Goal: Information Seeking & Learning: Learn about a topic

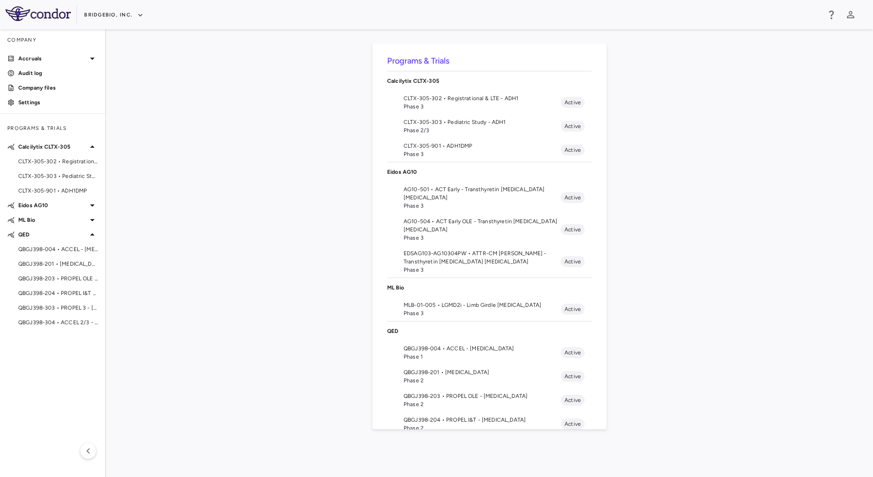
scroll to position [72, 0]
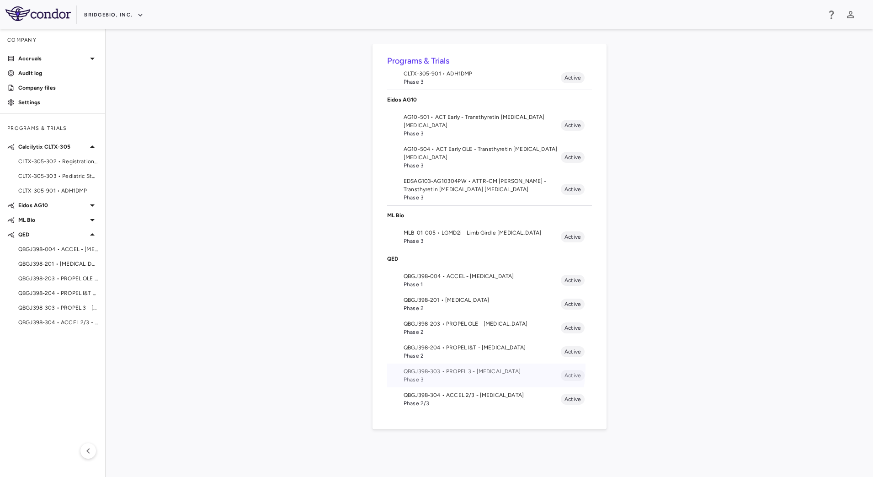
click at [456, 366] on li "QBGJ398-303 • PROPEL 3 - Achondroplasia Phase 3 Active" at bounding box center [489, 375] width 205 height 24
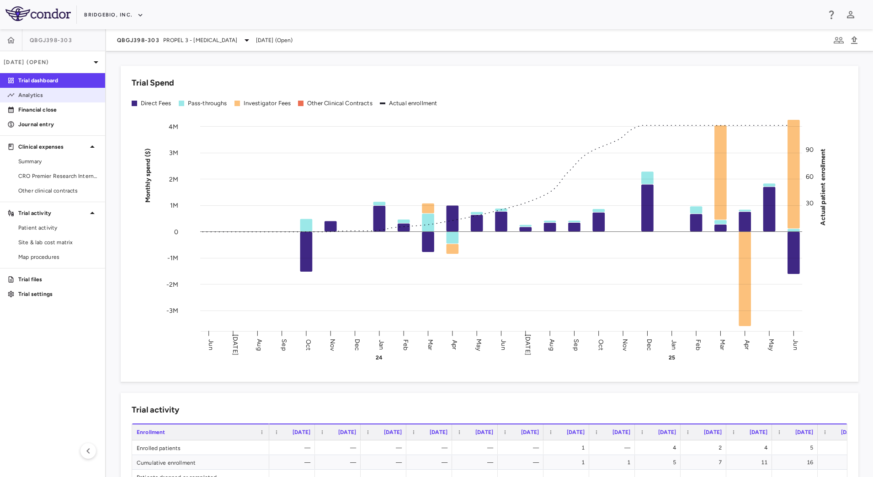
click at [48, 99] on link "Analytics" at bounding box center [52, 95] width 105 height 14
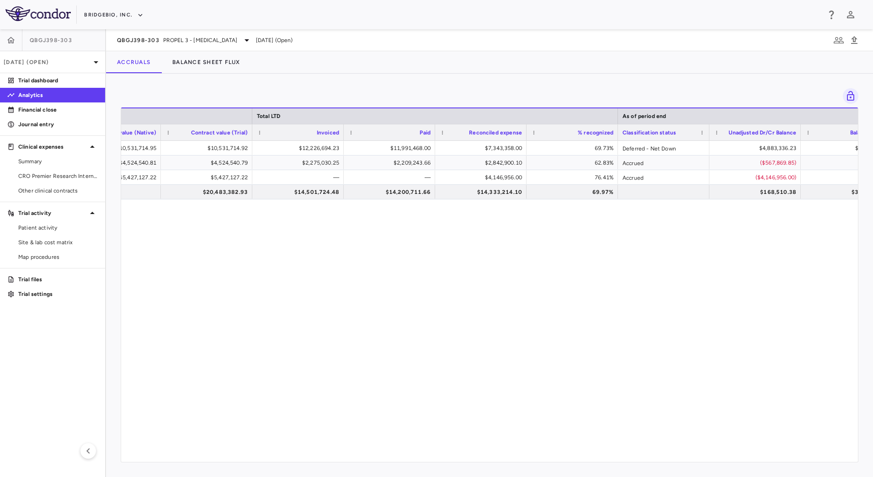
scroll to position [0, 550]
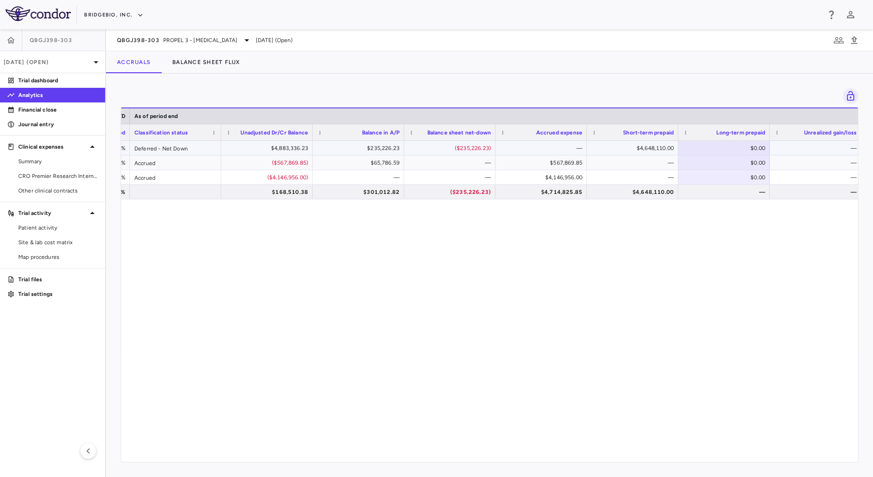
click at [248, 150] on div "$4,883,336.23" at bounding box center [268, 148] width 79 height 15
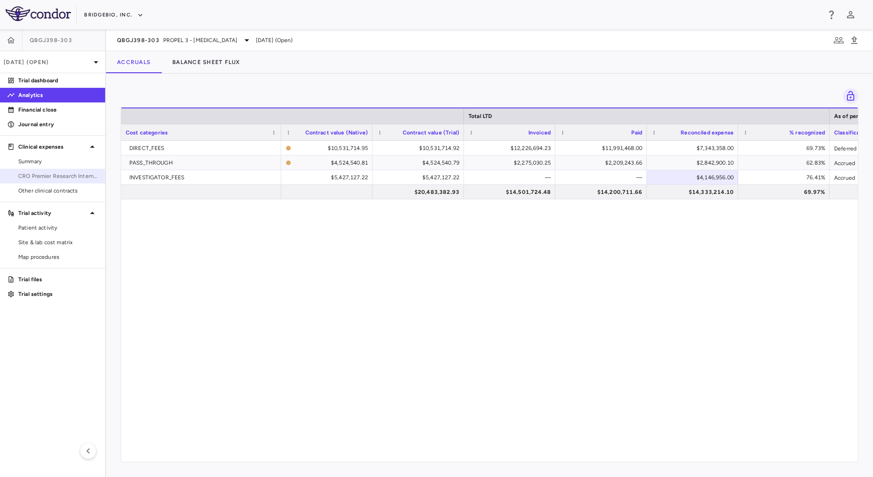
click at [55, 181] on link "CRO Premier Research International LLC" at bounding box center [52, 176] width 105 height 14
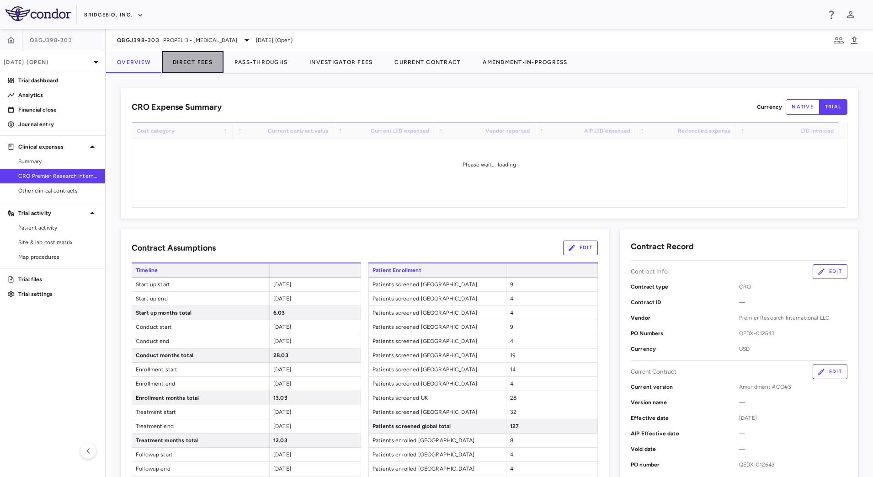
click at [207, 63] on button "Direct Fees" at bounding box center [193, 62] width 62 height 22
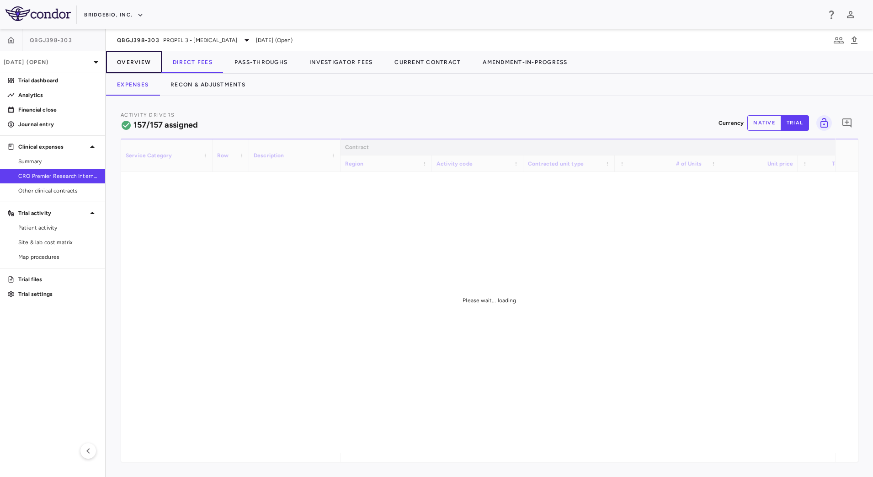
click at [127, 68] on button "Overview" at bounding box center [134, 62] width 56 height 22
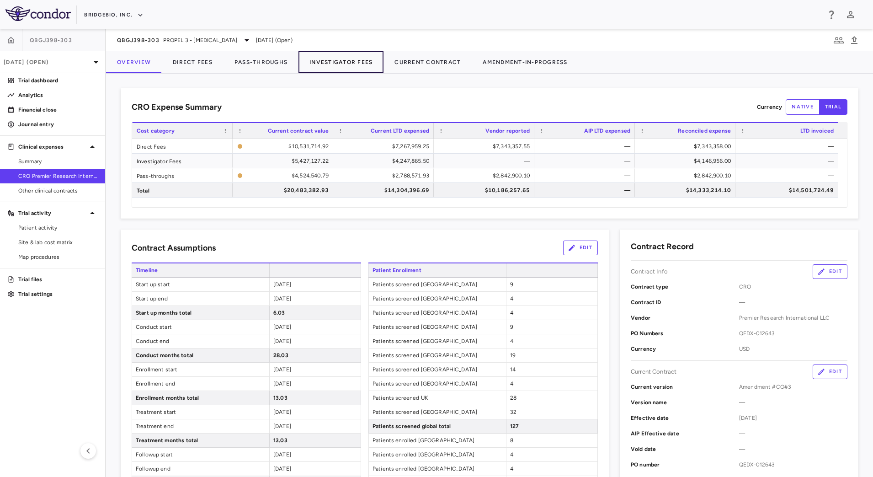
click at [341, 59] on button "Investigator Fees" at bounding box center [340, 62] width 85 height 22
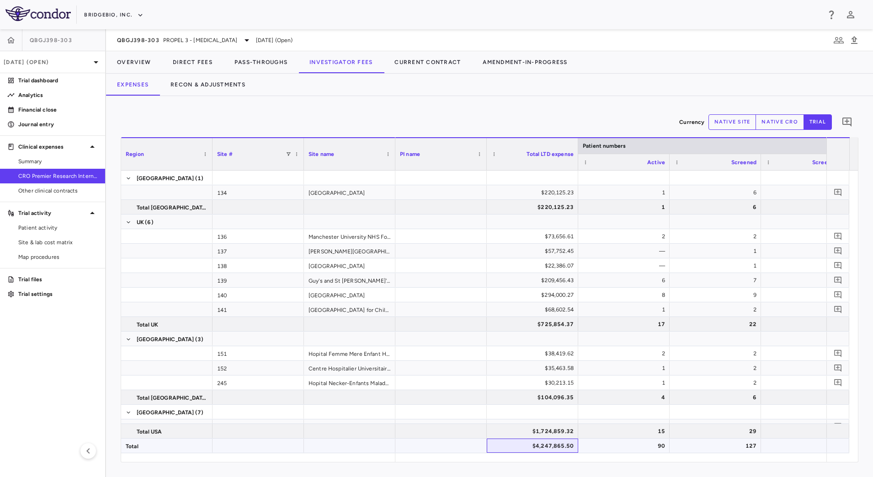
click at [511, 445] on div "$4,247,865.50" at bounding box center [534, 445] width 79 height 15
click at [229, 82] on button "Recon & Adjustments" at bounding box center [208, 85] width 97 height 22
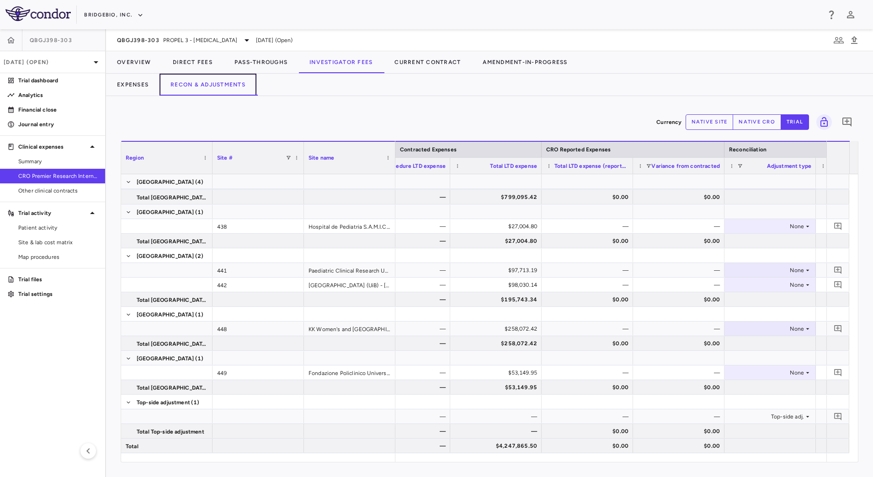
scroll to position [0, 327]
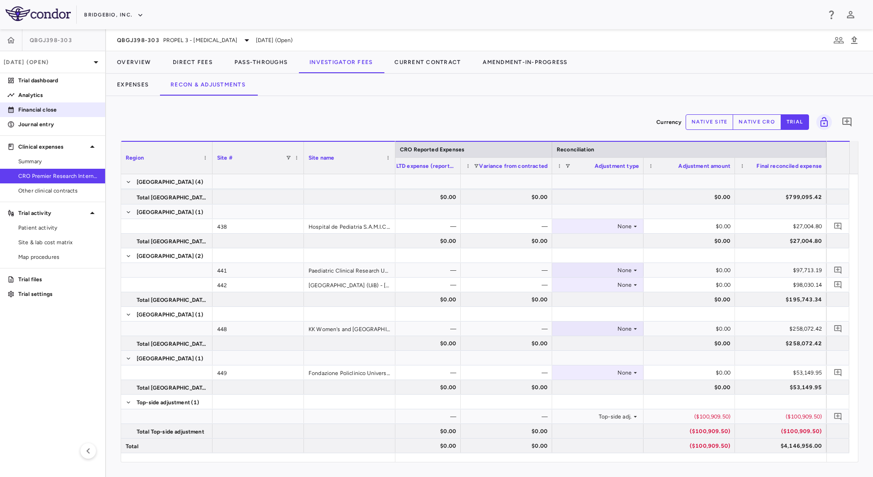
drag, startPoint x: 64, startPoint y: 99, endPoint x: 90, endPoint y: 113, distance: 30.7
click at [64, 99] on p "Analytics" at bounding box center [58, 95] width 80 height 8
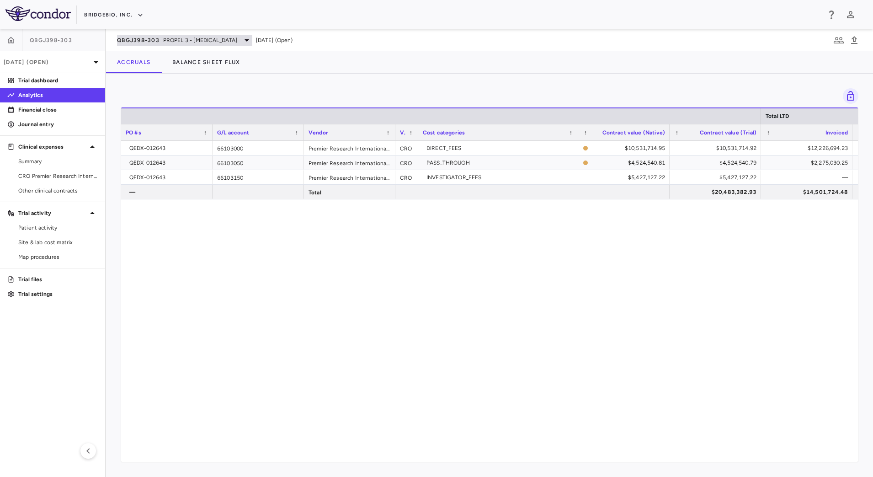
click at [173, 44] on div "QBGJ398-303 PROPEL 3 - Achondroplasia" at bounding box center [184, 40] width 135 height 11
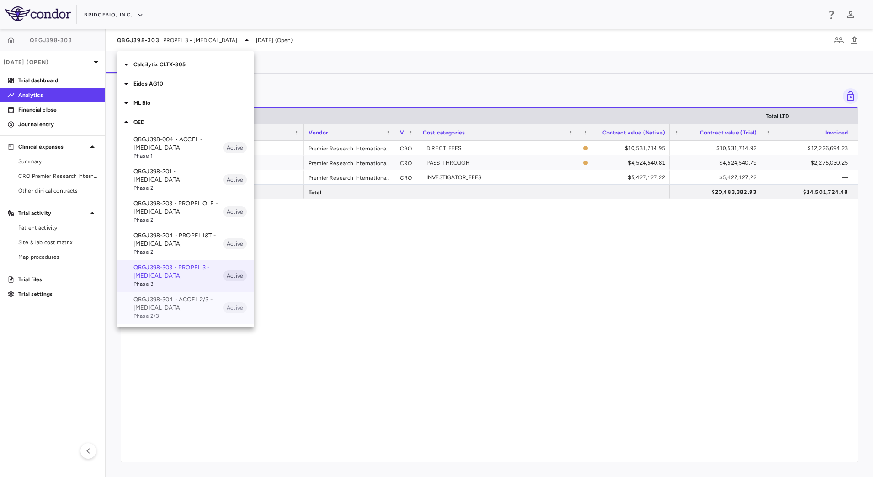
click at [180, 301] on p "QBGJ398-304 • ACCEL 2/3 - [MEDICAL_DATA]" at bounding box center [178, 303] width 90 height 16
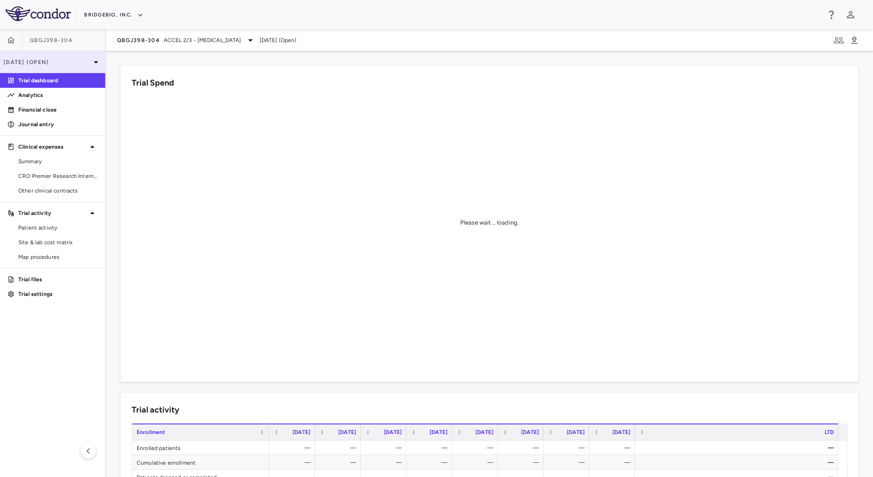
click at [57, 59] on p "Mar 2025 (Open)" at bounding box center [47, 62] width 87 height 8
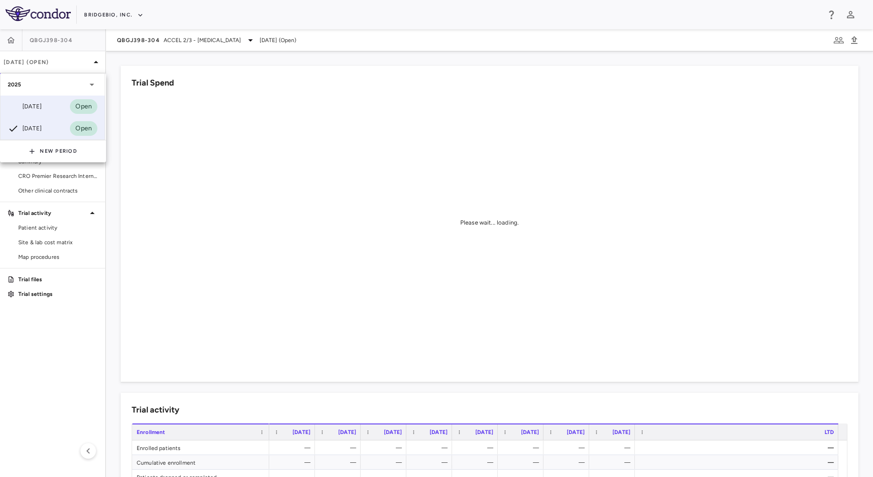
click at [48, 104] on div "Jun 2025 Open" at bounding box center [52, 107] width 104 height 22
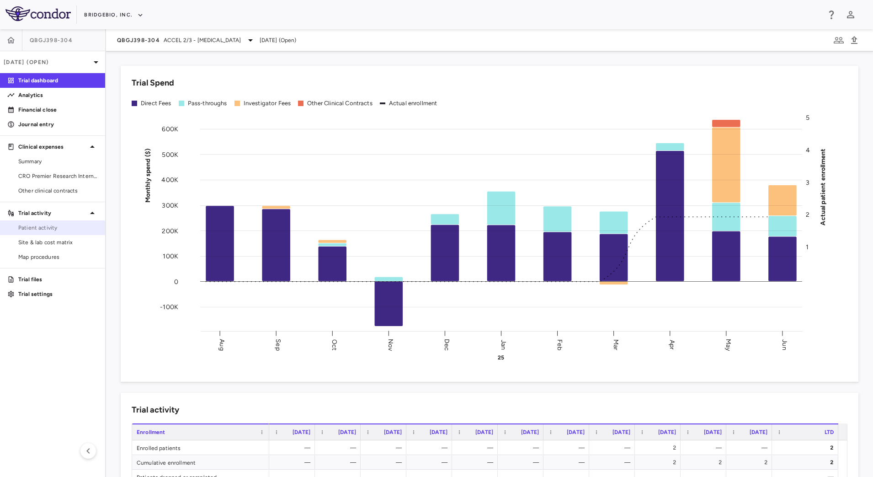
click at [51, 234] on link "Patient activity" at bounding box center [52, 228] width 105 height 14
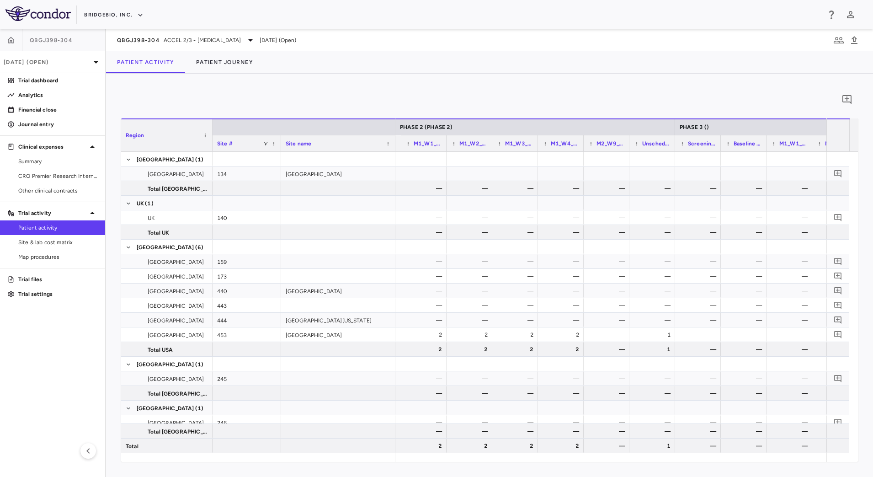
scroll to position [0, 924]
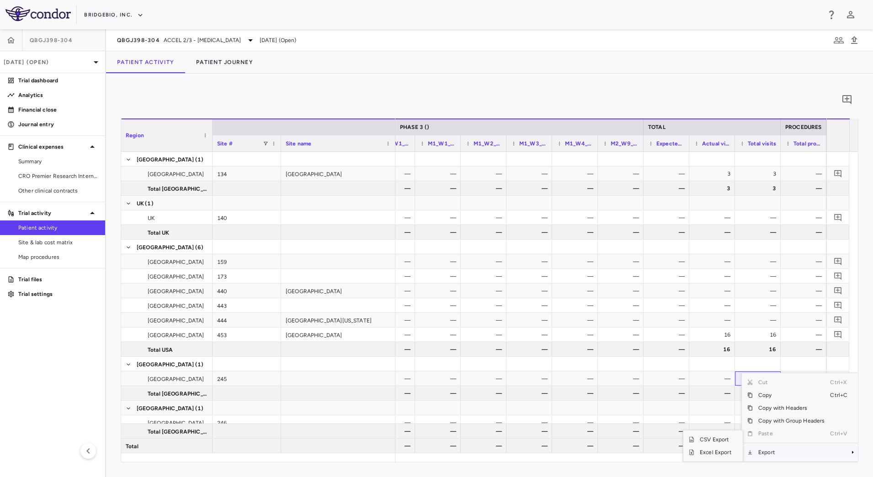
click at [769, 452] on span "Export" at bounding box center [791, 452] width 77 height 13
click at [720, 440] on span "CSV Export" at bounding box center [715, 439] width 43 height 13
drag, startPoint x: 563, startPoint y: 33, endPoint x: 623, endPoint y: 39, distance: 60.2
click at [563, 33] on div "QBGJ398-304 ACCEL 2/3 - Hypochondroplasia Jun 2025 (Open)" at bounding box center [489, 40] width 767 height 22
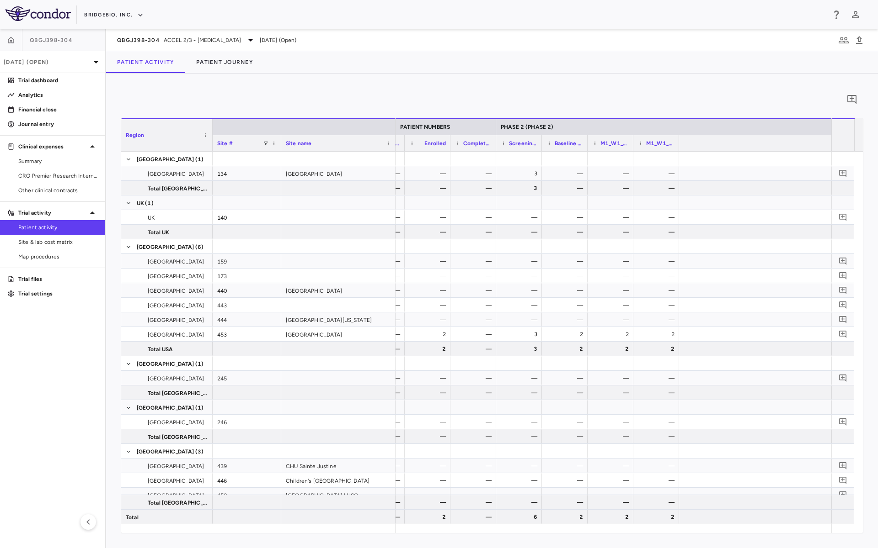
scroll to position [0, 133]
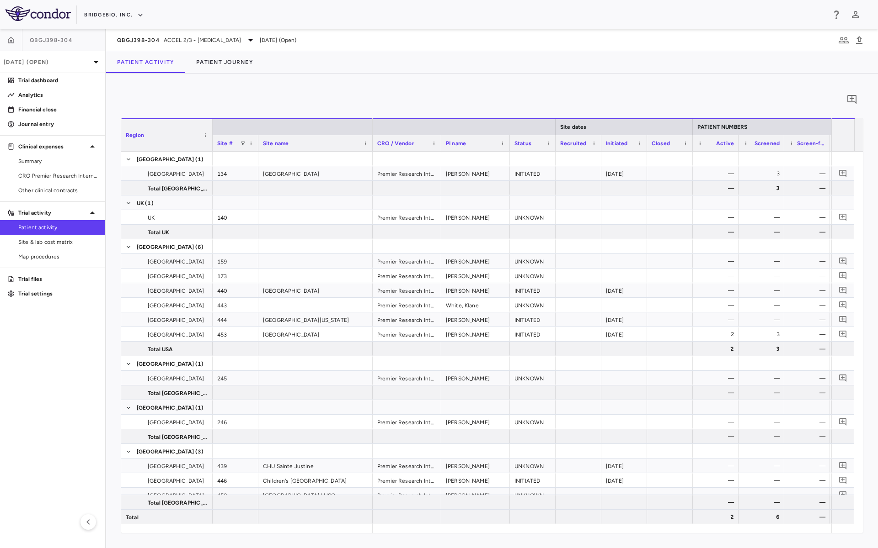
drag, startPoint x: 279, startPoint y: 148, endPoint x: 256, endPoint y: 149, distance: 22.9
click at [256, 149] on div at bounding box center [258, 143] width 4 height 16
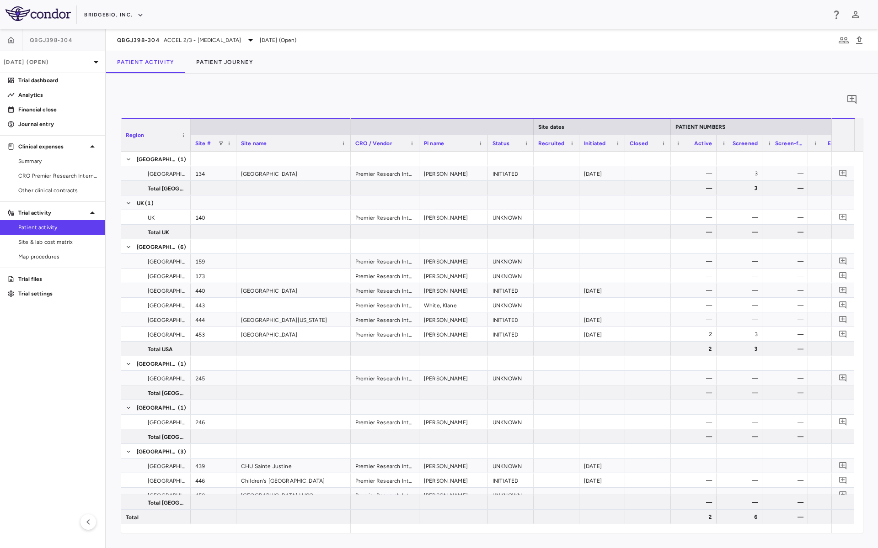
drag, startPoint x: 211, startPoint y: 126, endPoint x: 189, endPoint y: 121, distance: 22.4
click at [189, 121] on div at bounding box center [190, 135] width 4 height 32
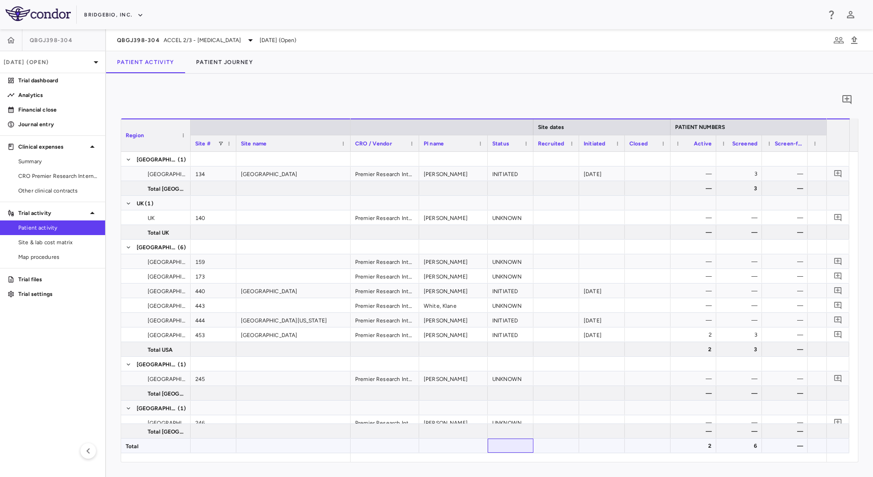
drag, startPoint x: 497, startPoint y: 449, endPoint x: 531, endPoint y: 452, distance: 34.0
click at [531, 452] on div "Region Site # Site name Site dates PATIENT NUMBERS 3" at bounding box center [489, 289] width 737 height 343
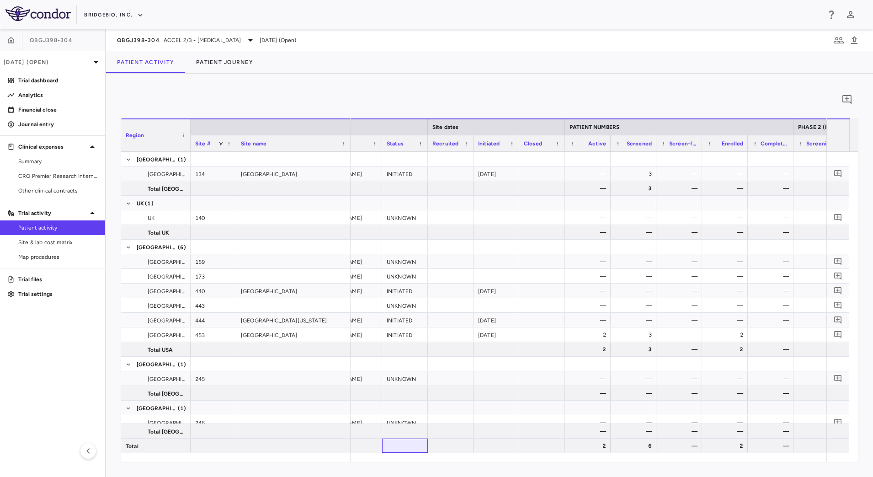
scroll to position [0, 144]
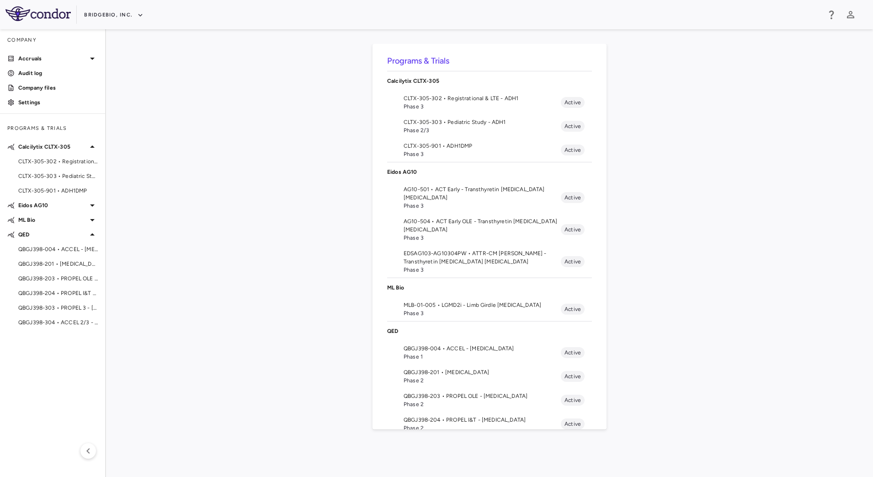
scroll to position [72, 0]
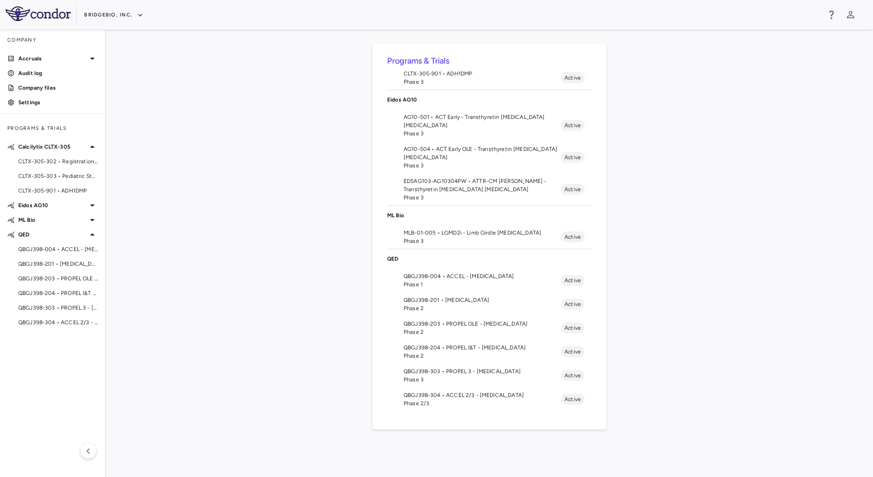
drag, startPoint x: 467, startPoint y: 403, endPoint x: 485, endPoint y: 422, distance: 26.8
click at [467, 404] on span "Phase 2/3" at bounding box center [482, 403] width 157 height 8
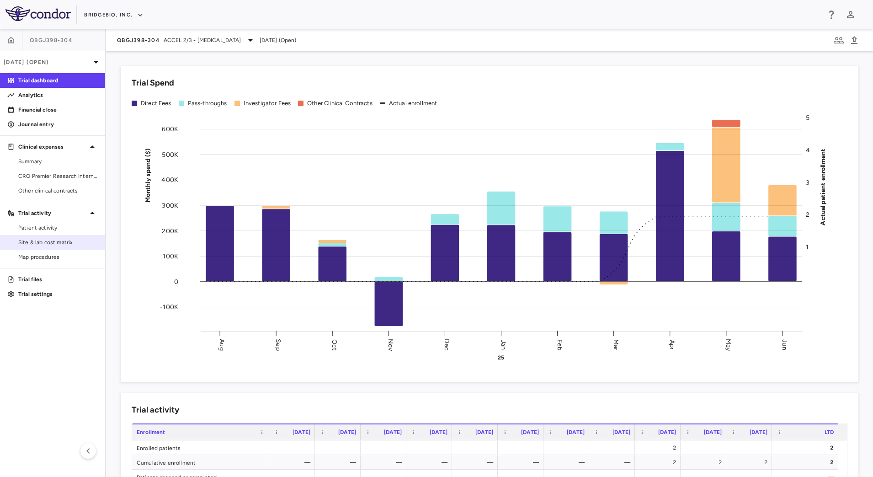
click at [49, 243] on span "Site & lab cost matrix" at bounding box center [58, 242] width 80 height 8
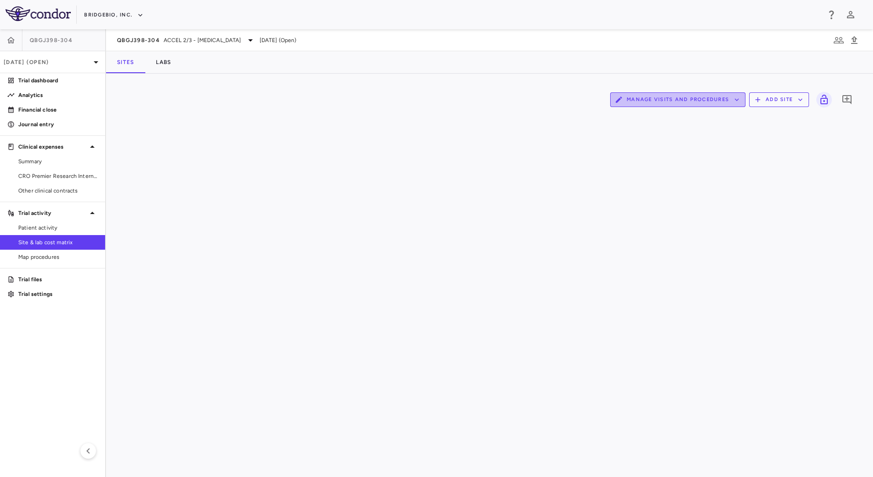
click at [709, 98] on button "Manage Visits and Procedures" at bounding box center [677, 99] width 135 height 15
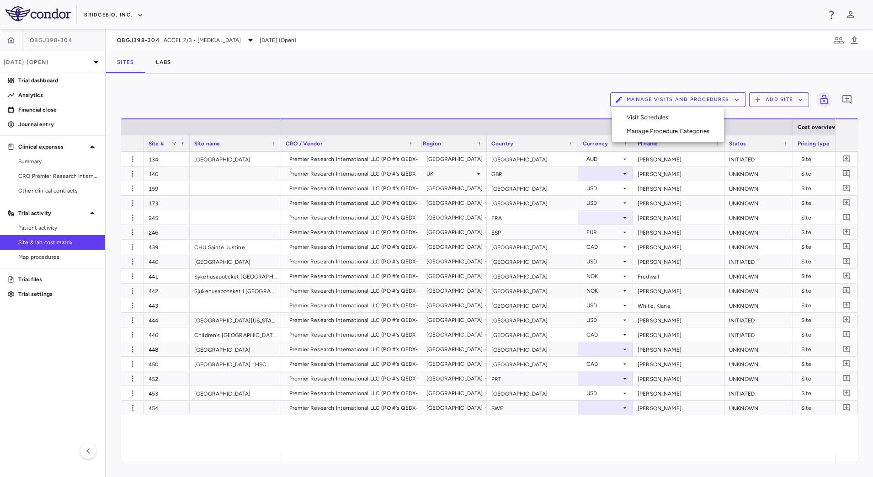
click at [677, 114] on li "Visit Schedules" at bounding box center [667, 118] width 97 height 14
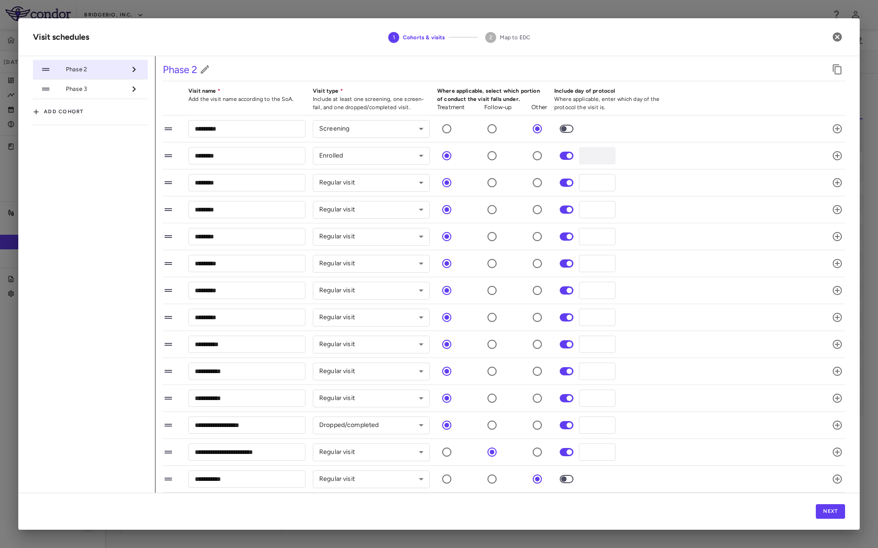
click at [88, 90] on span "Phase 3" at bounding box center [96, 89] width 60 height 8
click at [836, 35] on icon "button" at bounding box center [836, 36] width 9 height 9
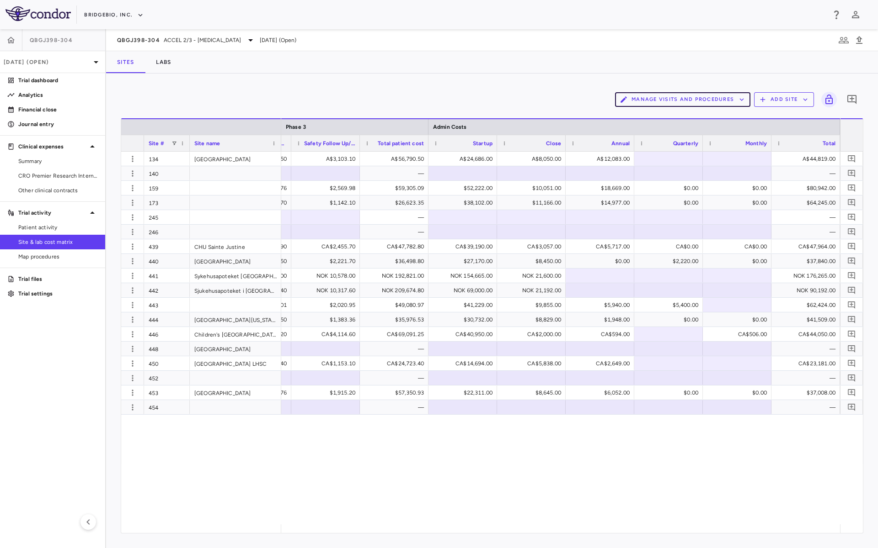
scroll to position [0, 2710]
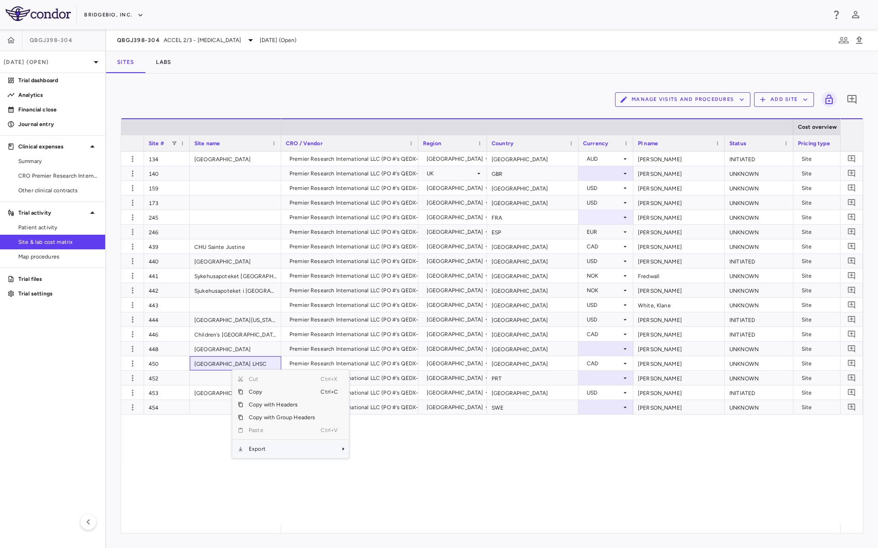
click at [268, 450] on span "Export" at bounding box center [281, 449] width 77 height 13
click at [373, 453] on span "CSV Export" at bounding box center [379, 452] width 43 height 13
drag, startPoint x: 407, startPoint y: 85, endPoint x: 106, endPoint y: 148, distance: 307.4
click at [396, 85] on div "Manage Visits and Procedures Add Site 0 Drag here to set row groups Drag here t…" at bounding box center [492, 311] width 772 height 475
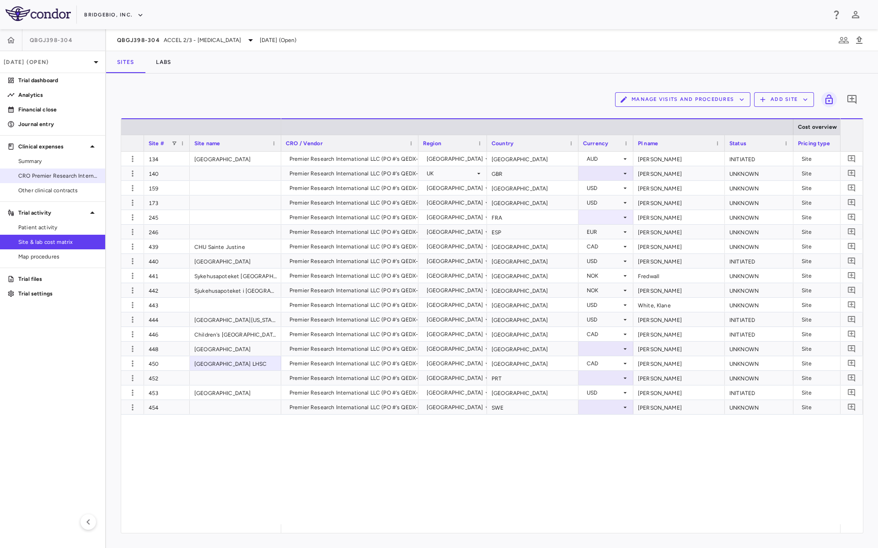
drag, startPoint x: 45, startPoint y: 180, endPoint x: 58, endPoint y: 179, distance: 13.3
click at [45, 180] on span "CRO Premier Research International LLC" at bounding box center [58, 176] width 80 height 8
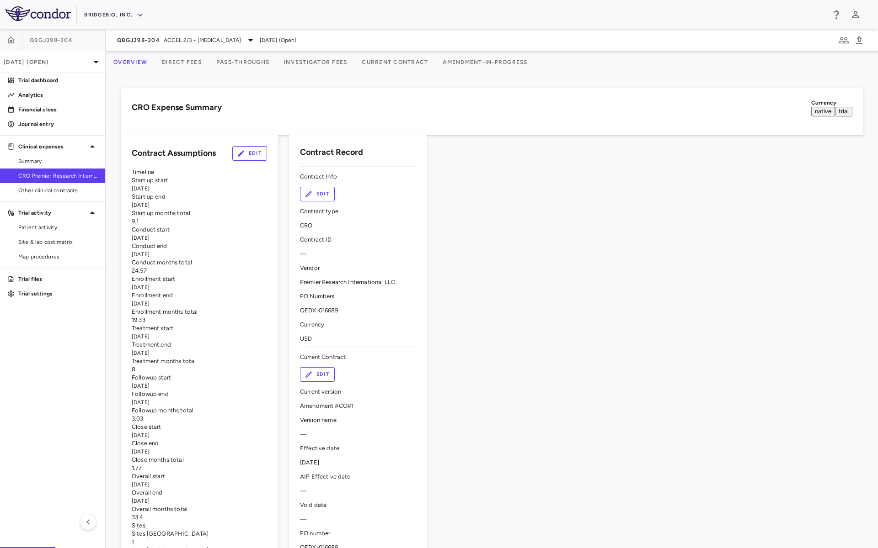
click at [327, 67] on button "Investigator Fees" at bounding box center [316, 62] width 78 height 22
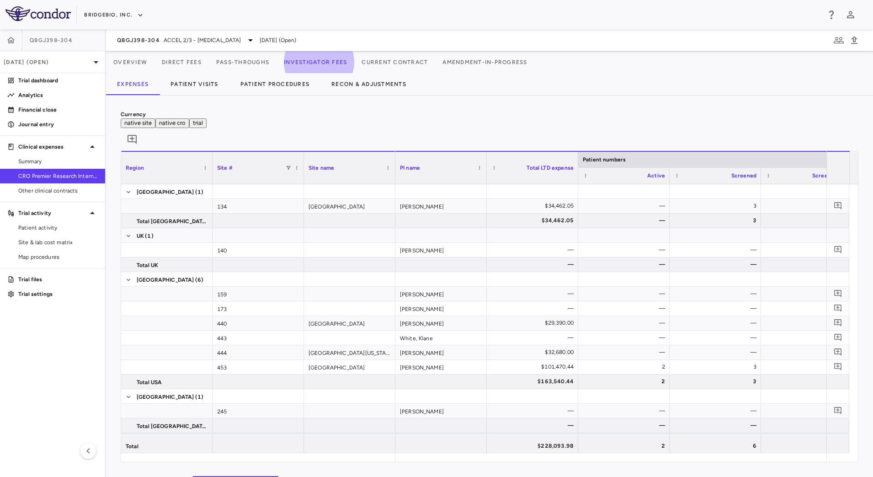
click at [645, 73] on div at bounding box center [489, 73] width 767 height 0
click at [200, 86] on button "Patient Visits" at bounding box center [195, 84] width 70 height 22
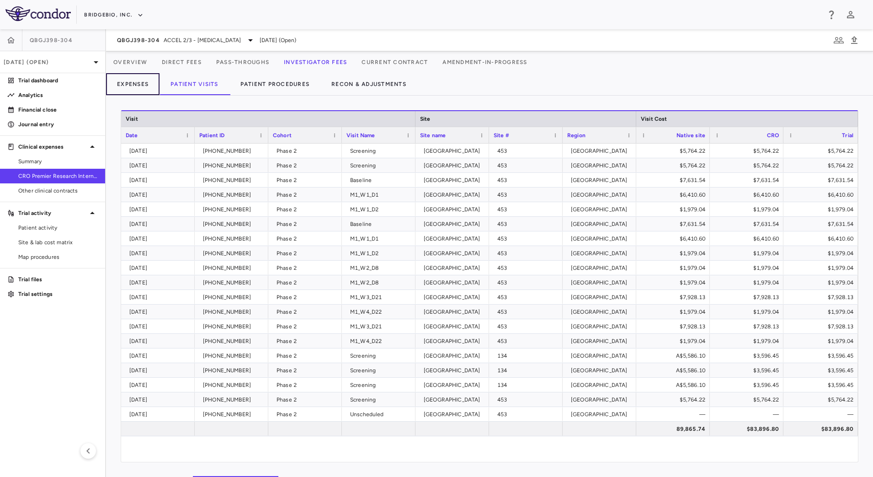
drag, startPoint x: 143, startPoint y: 86, endPoint x: 177, endPoint y: 108, distance: 40.7
click at [143, 86] on button "Expenses" at bounding box center [132, 84] width 53 height 22
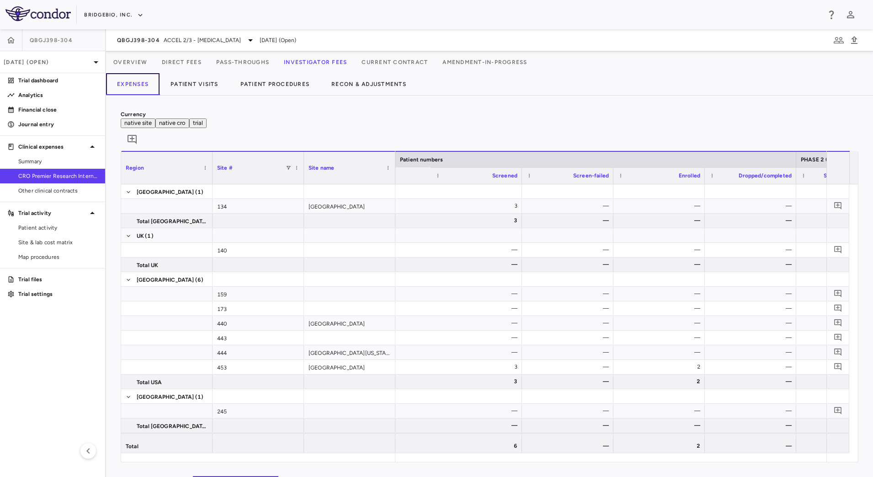
scroll to position [0, 478]
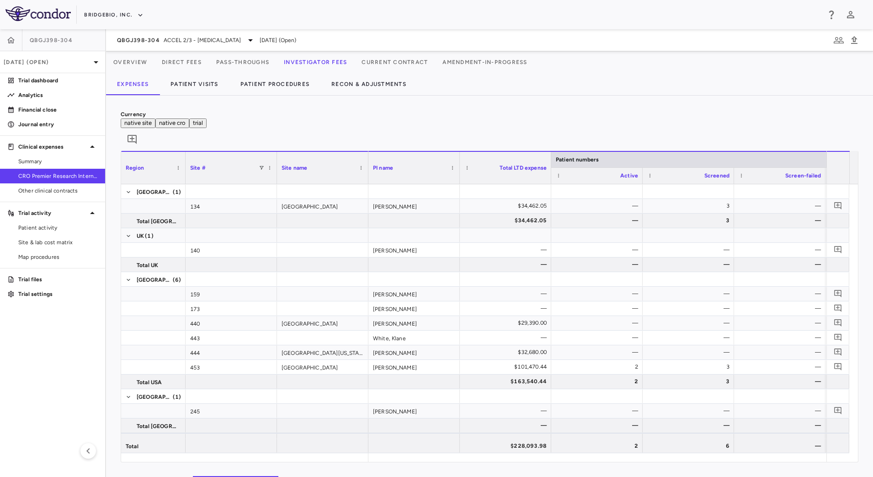
drag, startPoint x: 211, startPoint y: 144, endPoint x: 184, endPoint y: 147, distance: 27.2
click at [184, 152] on div at bounding box center [185, 168] width 4 height 32
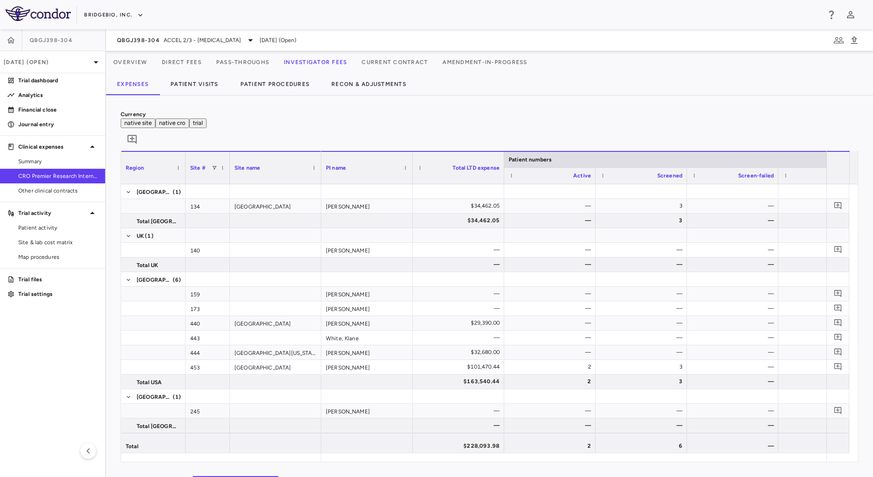
drag, startPoint x: 276, startPoint y: 142, endPoint x: 229, endPoint y: 137, distance: 47.3
click at [229, 151] on div "Site #" at bounding box center [208, 167] width 44 height 33
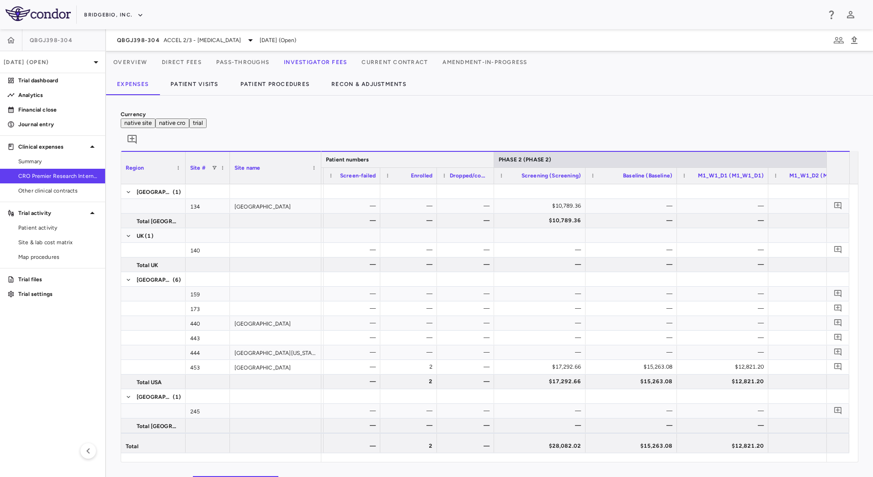
drag, startPoint x: 667, startPoint y: 142, endPoint x: 448, endPoint y: 154, distance: 218.8
click at [492, 153] on div at bounding box center [494, 160] width 4 height 16
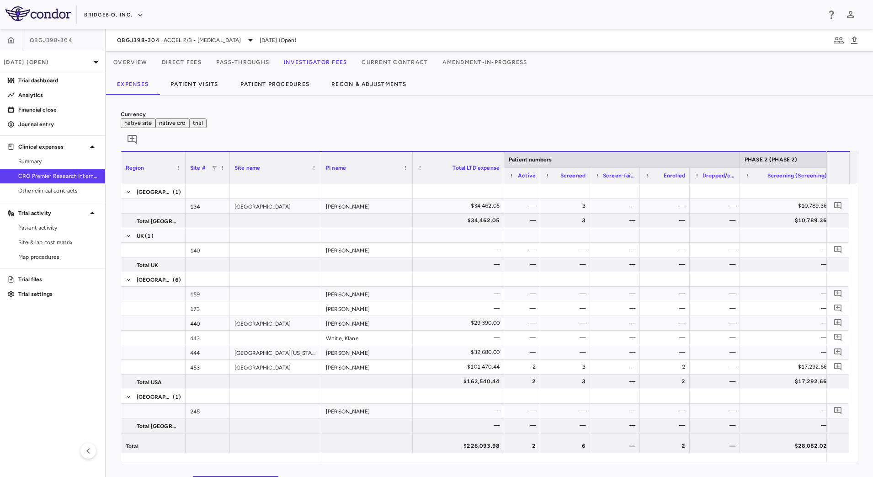
drag, startPoint x: 553, startPoint y: 168, endPoint x: 539, endPoint y: 169, distance: 13.7
click at [539, 169] on div at bounding box center [540, 176] width 4 height 16
drag, startPoint x: 588, startPoint y: 168, endPoint x: 580, endPoint y: 169, distance: 7.8
drag, startPoint x: 590, startPoint y: 167, endPoint x: 581, endPoint y: 167, distance: 8.2
click at [581, 168] on div at bounding box center [582, 176] width 4 height 16
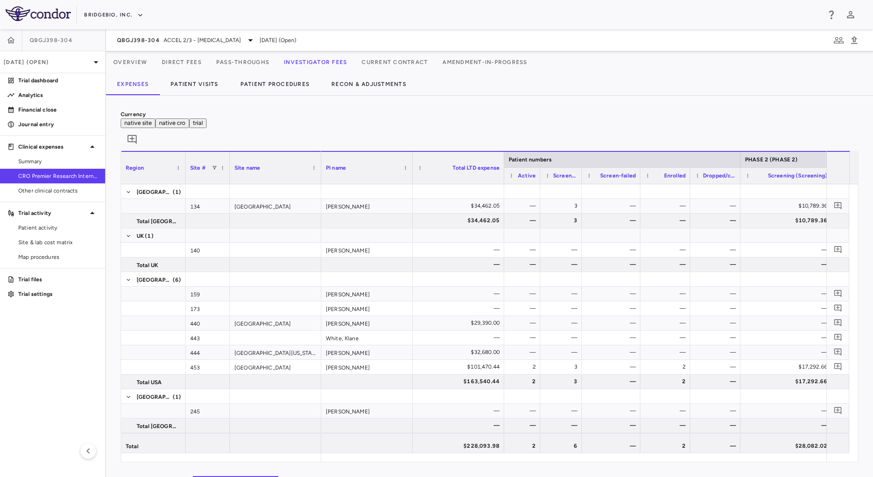
drag, startPoint x: 629, startPoint y: 167, endPoint x: 638, endPoint y: 168, distance: 8.8
click at [638, 168] on div at bounding box center [640, 176] width 4 height 16
drag, startPoint x: 688, startPoint y: 166, endPoint x: 708, endPoint y: 166, distance: 19.7
click at [678, 168] on div at bounding box center [680, 176] width 4 height 16
drag, startPoint x: 729, startPoint y: 166, endPoint x: 754, endPoint y: 170, distance: 24.5
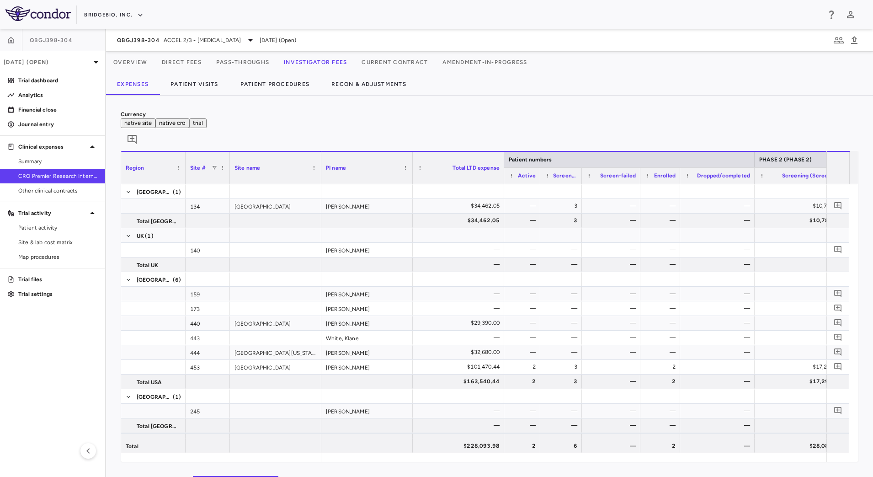
click at [754, 170] on div at bounding box center [754, 176] width 4 height 16
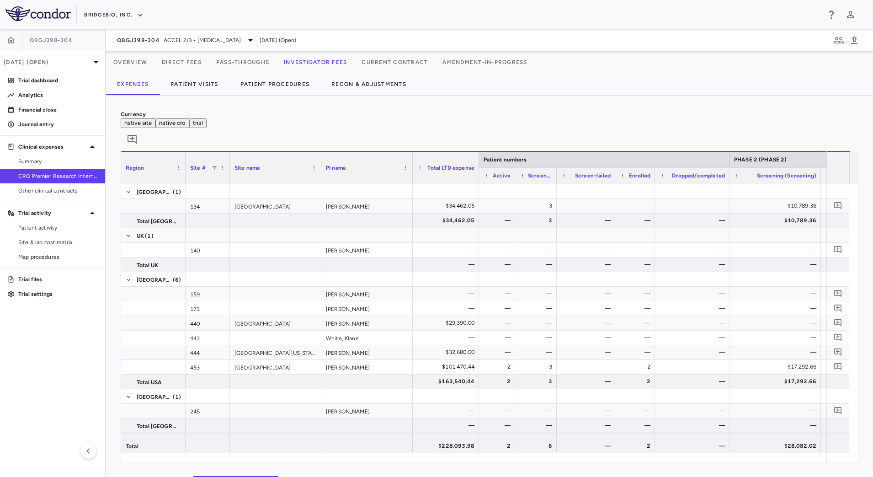
drag, startPoint x: 503, startPoint y: 145, endPoint x: 478, endPoint y: 142, distance: 25.4
click at [478, 152] on div at bounding box center [479, 168] width 4 height 32
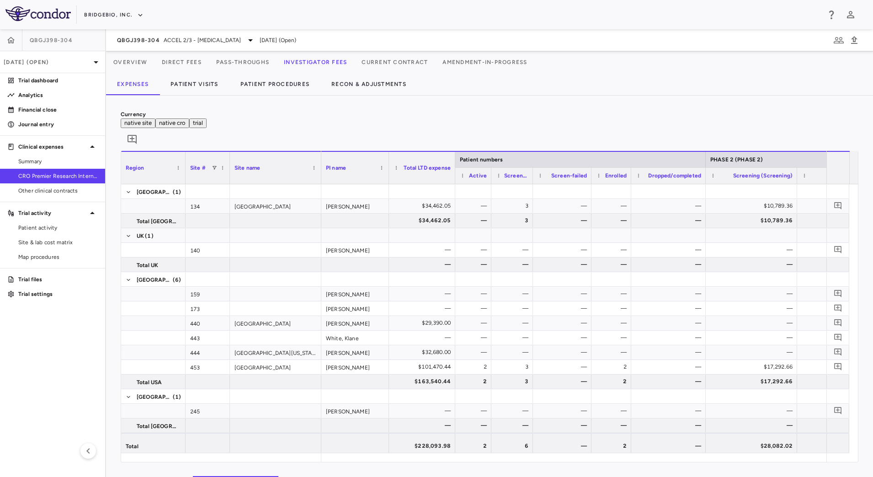
drag, startPoint x: 412, startPoint y: 142, endPoint x: 388, endPoint y: 144, distance: 23.8
click at [388, 152] on div at bounding box center [389, 168] width 4 height 32
drag, startPoint x: 796, startPoint y: 157, endPoint x: 778, endPoint y: 156, distance: 17.4
click at [784, 168] on div at bounding box center [786, 176] width 4 height 16
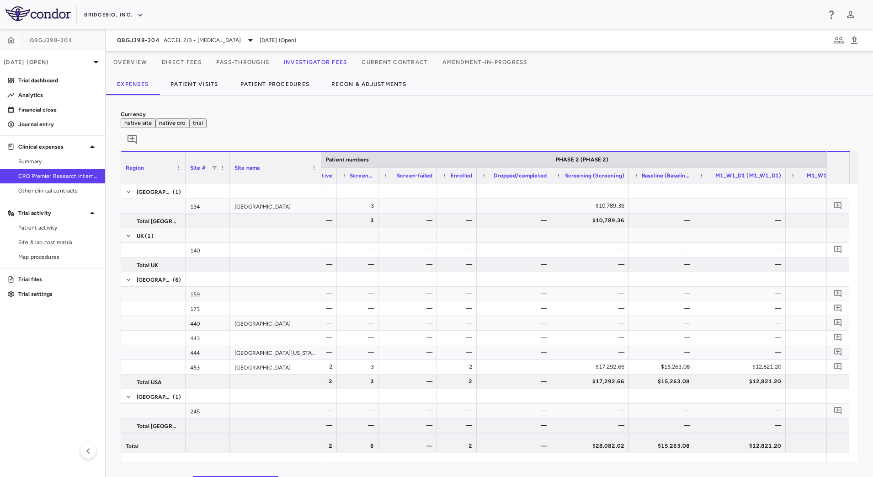
drag, startPoint x: 719, startPoint y: 158, endPoint x: 693, endPoint y: 158, distance: 26.5
click at [693, 168] on div at bounding box center [694, 176] width 4 height 16
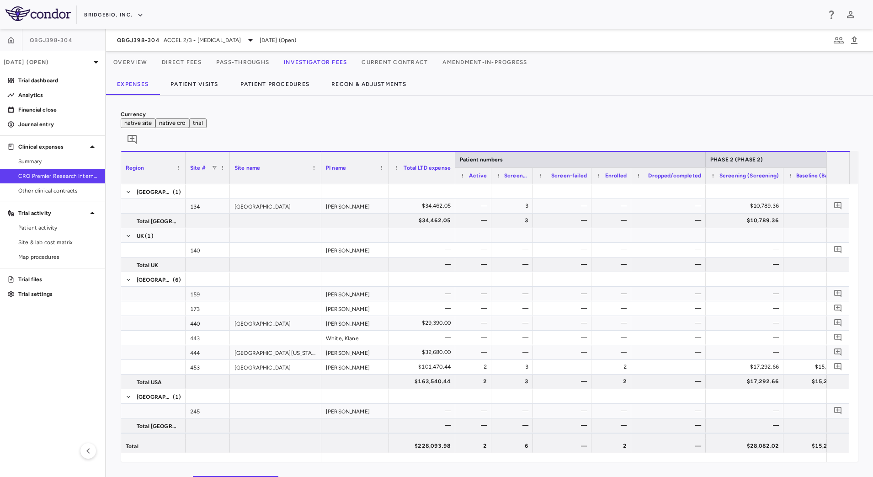
click at [155, 120] on button "native site" at bounding box center [138, 123] width 35 height 10
type button "site"
click at [207, 122] on button "trial" at bounding box center [197, 123] width 17 height 10
click at [232, 340] on span "Export" at bounding box center [256, 346] width 77 height 13
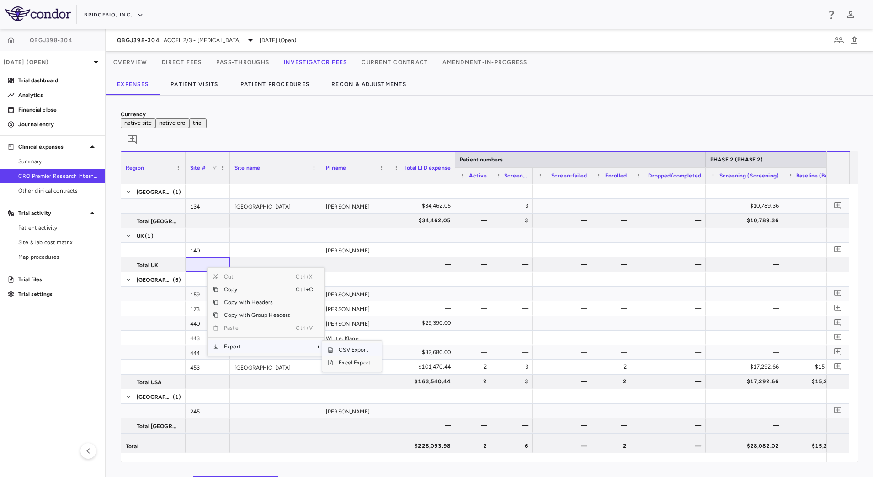
click at [342, 343] on span "CSV Export" at bounding box center [354, 349] width 43 height 13
click at [524, 87] on div "Expenses Patient Visits Patient Procedures Recon & Adjustments" at bounding box center [489, 84] width 767 height 22
click at [155, 121] on button "native site" at bounding box center [138, 123] width 35 height 10
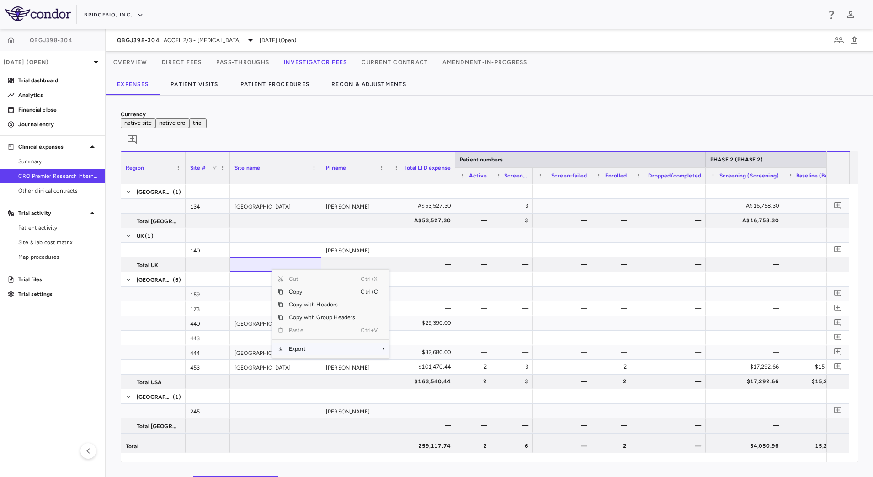
click at [307, 342] on span "Export" at bounding box center [321, 348] width 77 height 13
click at [398, 349] on span "SubMenu" at bounding box center [395, 351] width 5 height 5
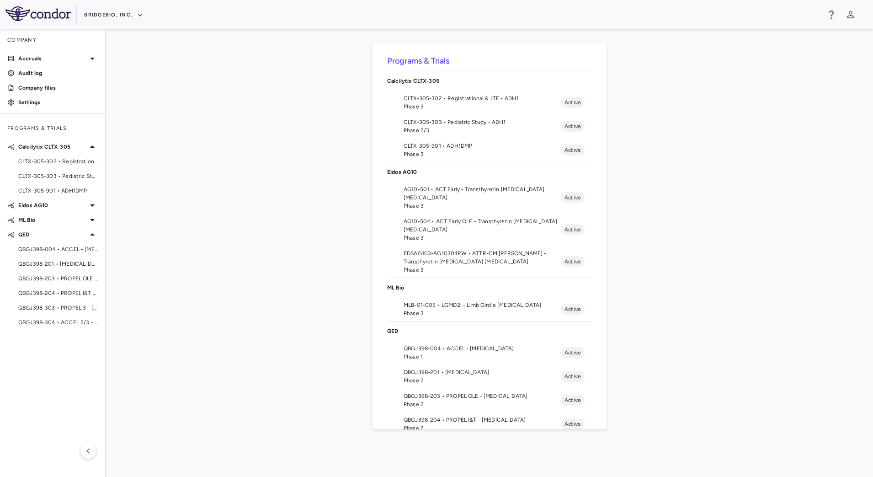
scroll to position [72, 0]
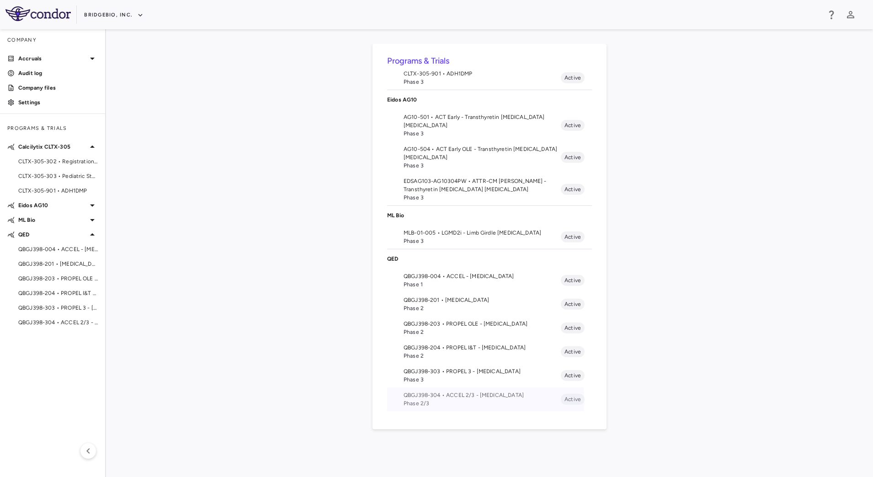
click at [439, 400] on span "Phase 2/3" at bounding box center [482, 403] width 157 height 8
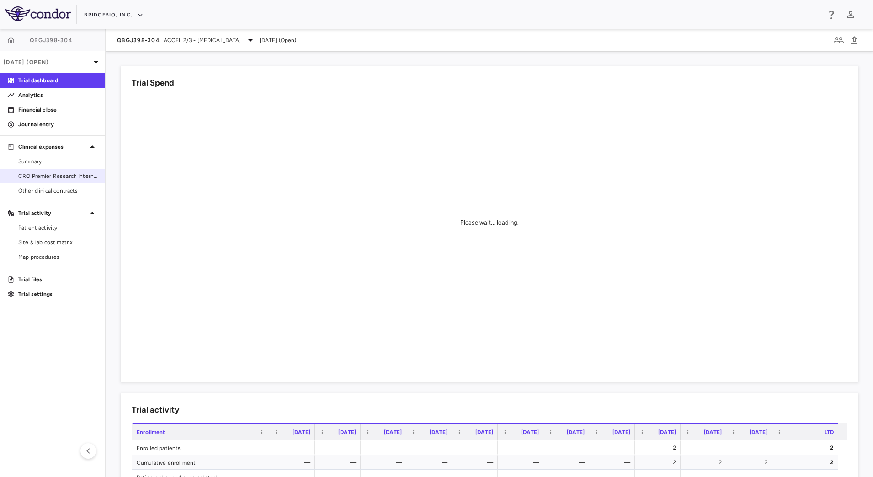
click at [78, 178] on span "CRO Premier Research International LLC" at bounding box center [58, 176] width 80 height 8
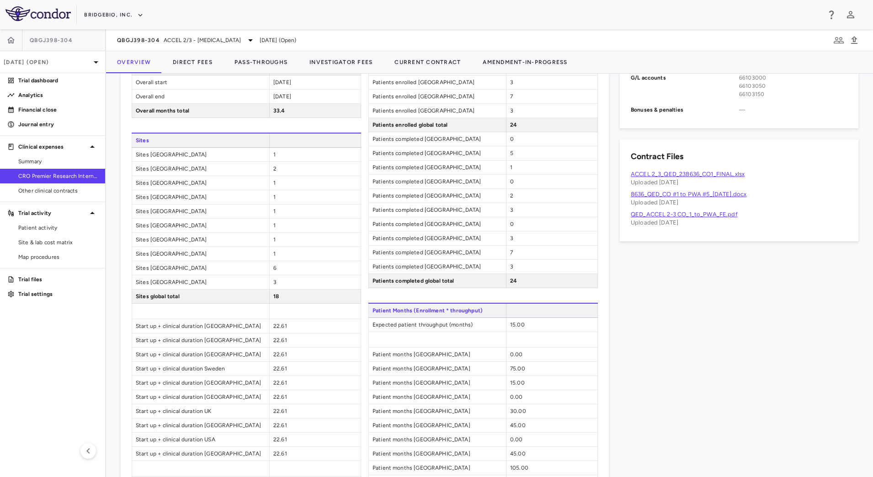
scroll to position [779, 0]
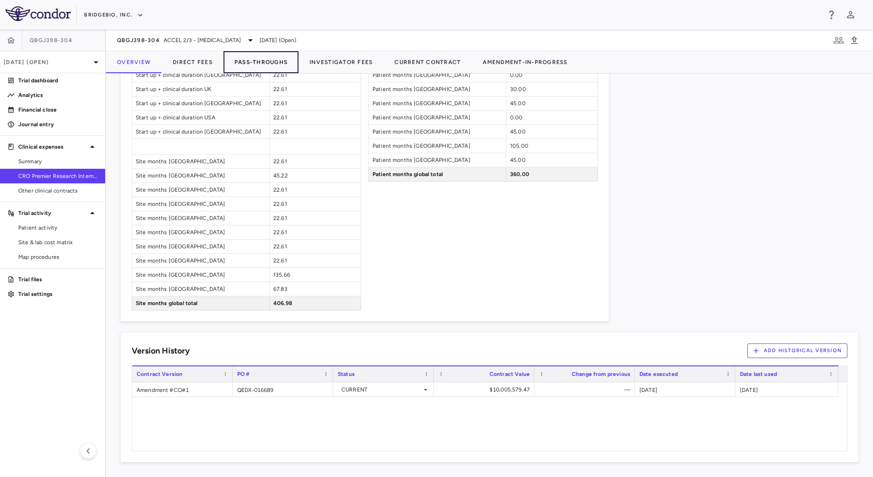
click at [270, 60] on button "Pass-Throughs" at bounding box center [261, 62] width 75 height 22
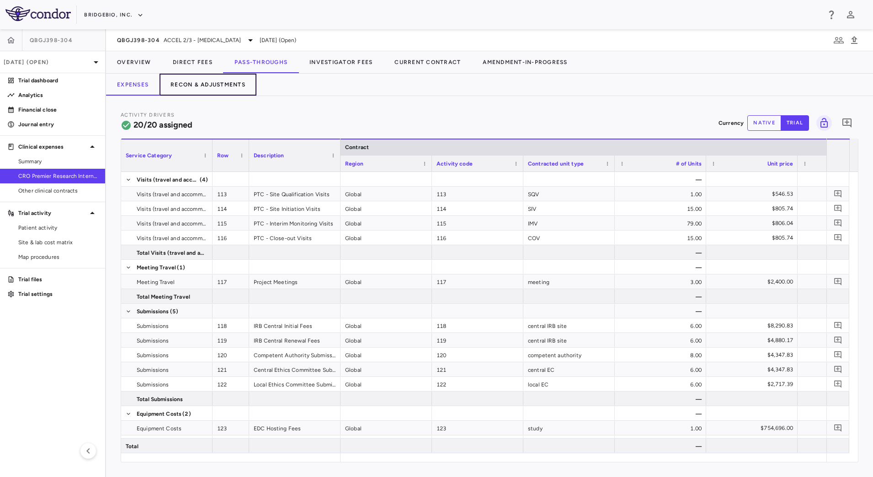
click at [219, 88] on button "Recon & Adjustments" at bounding box center [208, 85] width 97 height 22
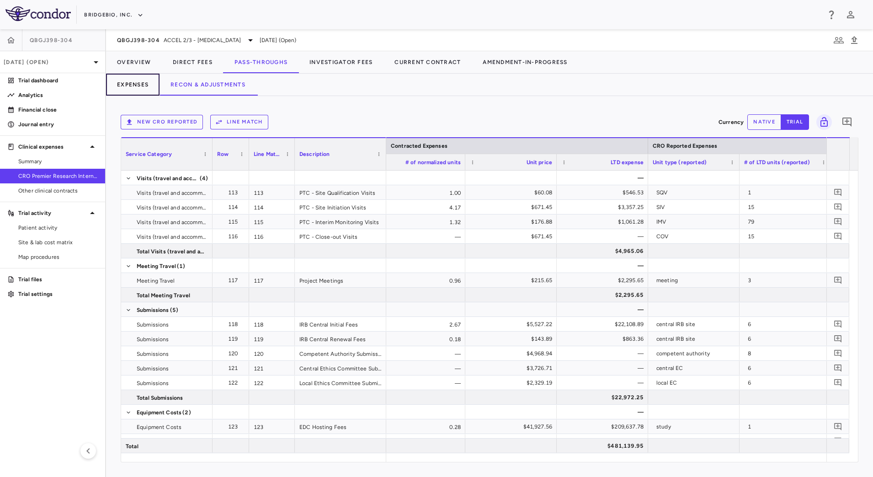
click at [142, 83] on button "Expenses" at bounding box center [132, 85] width 53 height 22
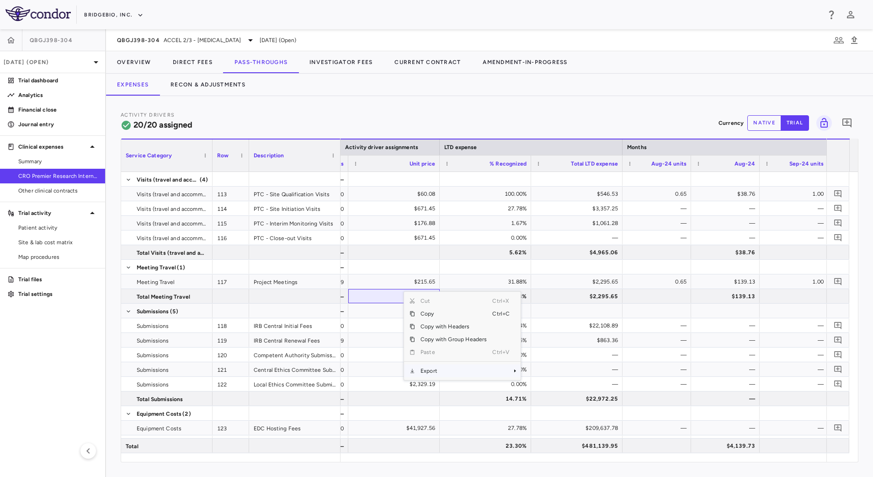
click at [430, 368] on span "Export" at bounding box center [453, 370] width 77 height 13
click at [539, 372] on span "CSV Export" at bounding box center [551, 373] width 43 height 13
drag, startPoint x: 410, startPoint y: 101, endPoint x: 405, endPoint y: 100, distance: 4.7
click at [409, 101] on div "Activity Drivers 20/20 assigned Currency native trial 0 Service Category Drag h…" at bounding box center [489, 286] width 767 height 381
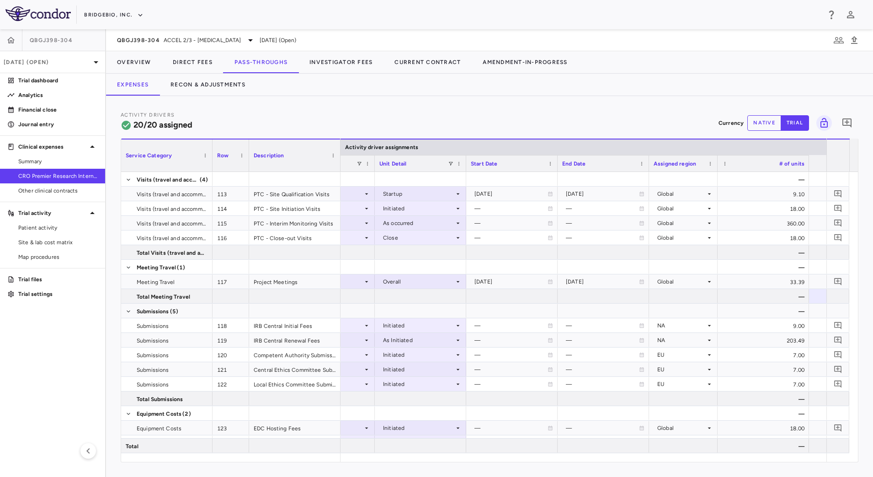
scroll to position [0, 111]
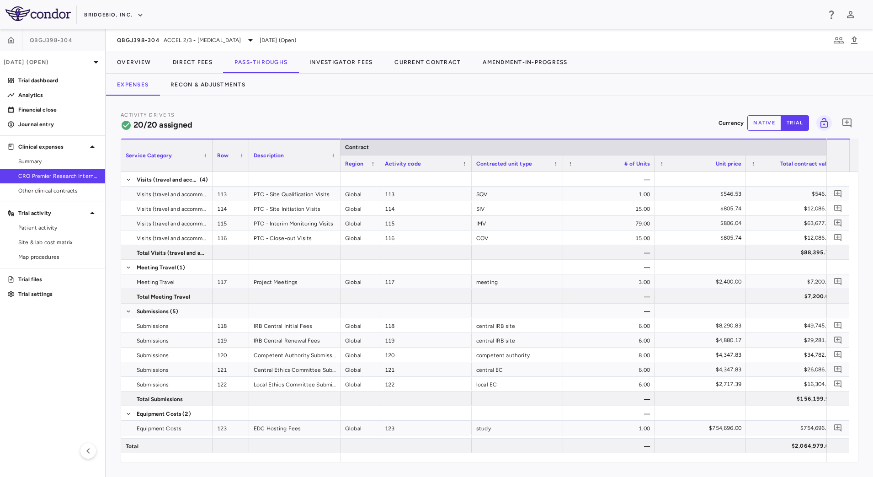
drag, startPoint x: 431, startPoint y: 158, endPoint x: 378, endPoint y: 161, distance: 53.1
click at [378, 161] on div at bounding box center [380, 163] width 4 height 16
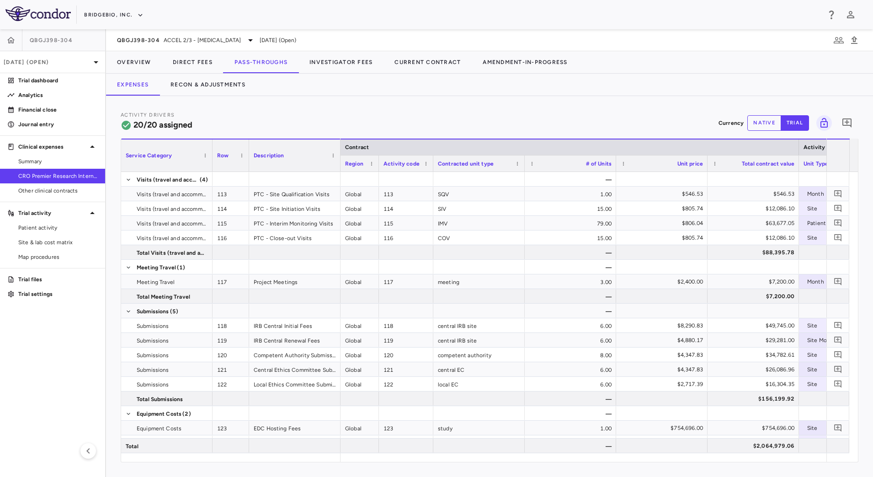
drag, startPoint x: 469, startPoint y: 159, endPoint x: 432, endPoint y: 156, distance: 37.1
click at [432, 156] on div at bounding box center [433, 163] width 4 height 16
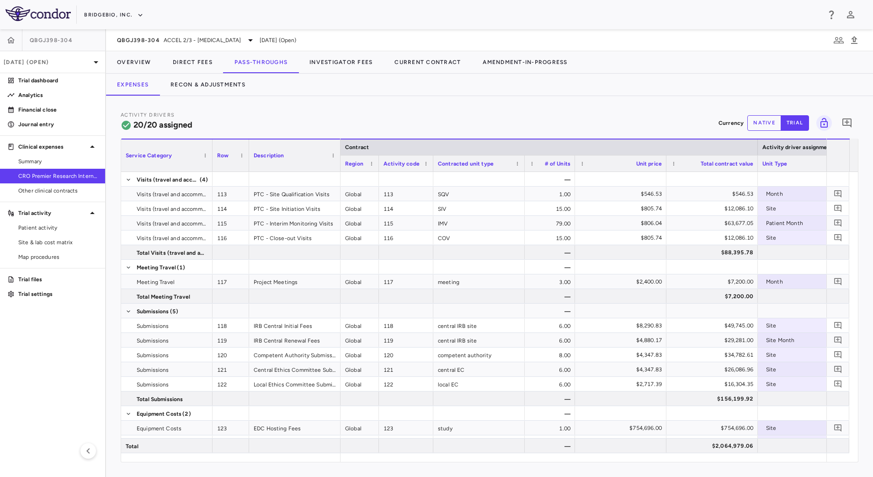
drag, startPoint x: 616, startPoint y: 157, endPoint x: 575, endPoint y: 157, distance: 41.1
click at [575, 157] on div at bounding box center [575, 163] width 4 height 16
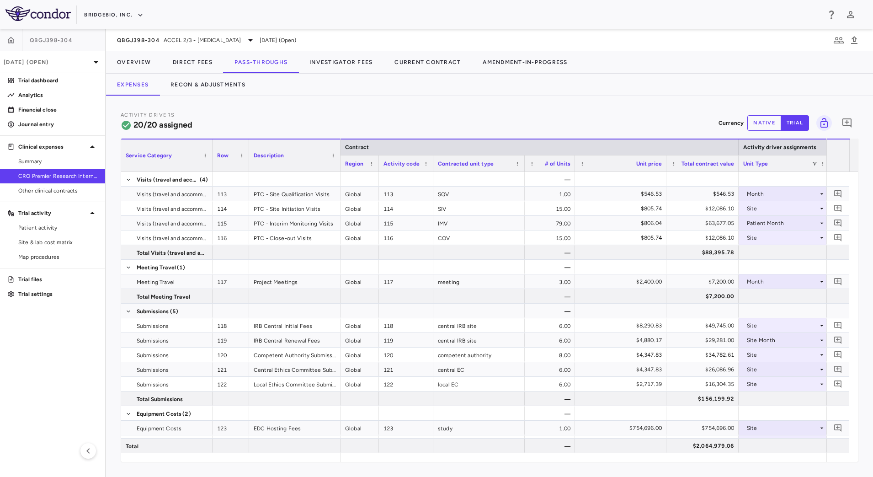
drag, startPoint x: 757, startPoint y: 158, endPoint x: 738, endPoint y: 157, distance: 19.2
click at [738, 157] on div at bounding box center [738, 163] width 4 height 16
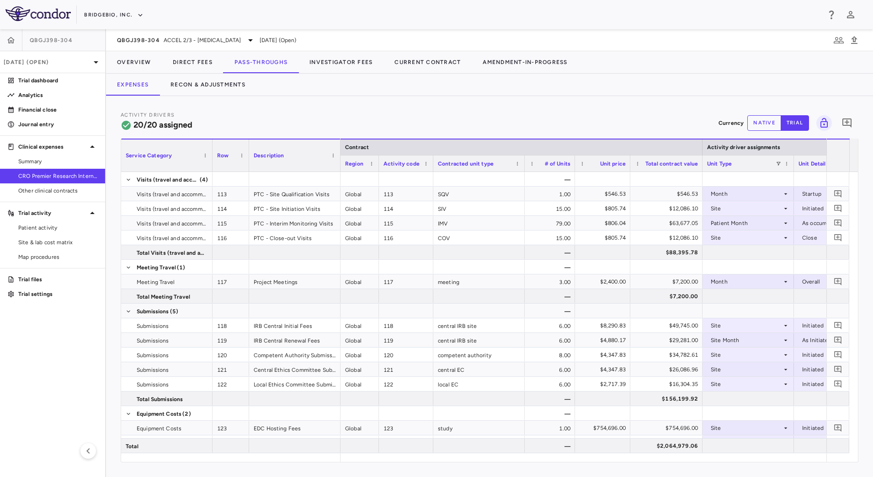
drag, startPoint x: 665, startPoint y: 161, endPoint x: 629, endPoint y: 159, distance: 36.2
click at [629, 159] on div at bounding box center [630, 163] width 4 height 16
drag, startPoint x: 119, startPoint y: 65, endPoint x: 141, endPoint y: 67, distance: 22.1
click at [119, 65] on button "Overview" at bounding box center [134, 62] width 56 height 22
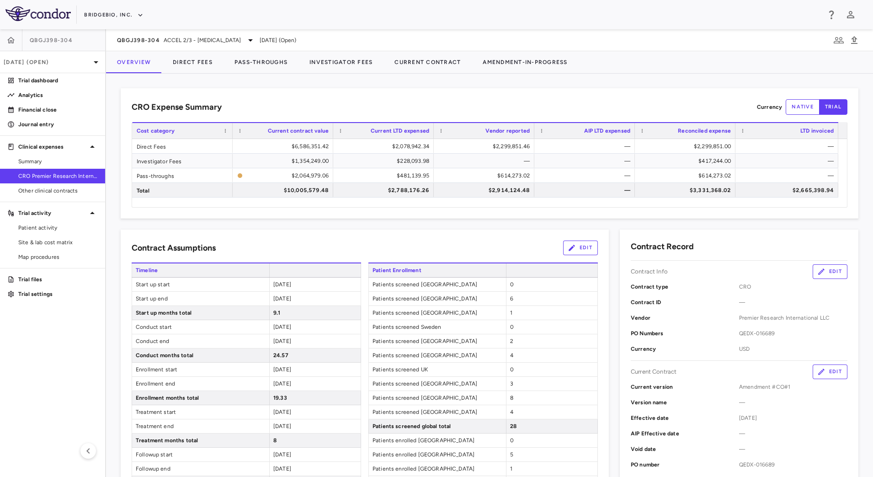
click at [624, 76] on div "CRO Expense Summary Currency native trial Drag here to set row groups Drag here…" at bounding box center [489, 275] width 767 height 403
click at [204, 62] on button "Direct Fees" at bounding box center [193, 62] width 62 height 22
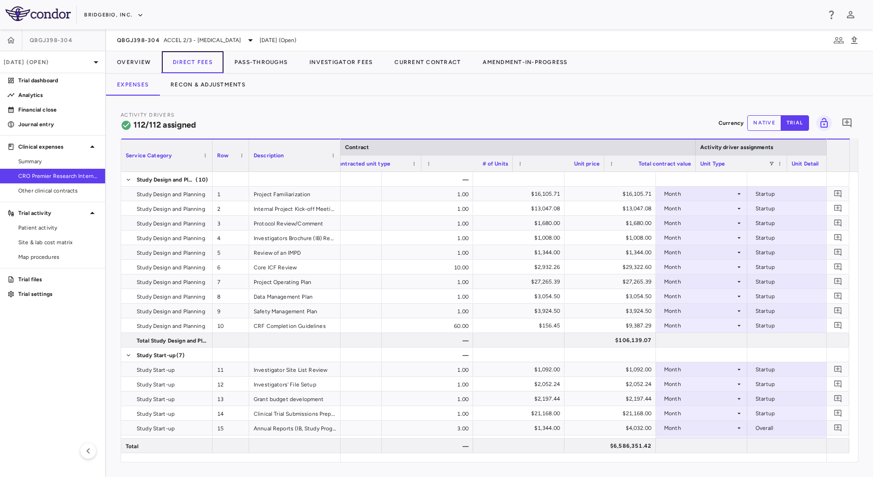
scroll to position [0, 327]
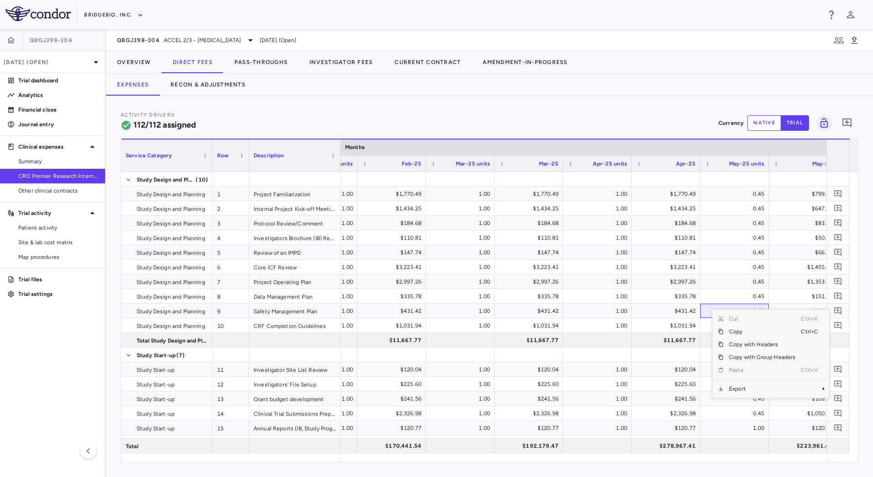
click at [746, 385] on span "Export" at bounding box center [762, 388] width 77 height 13
click at [699, 392] on span "CSV Export" at bounding box center [686, 391] width 43 height 13
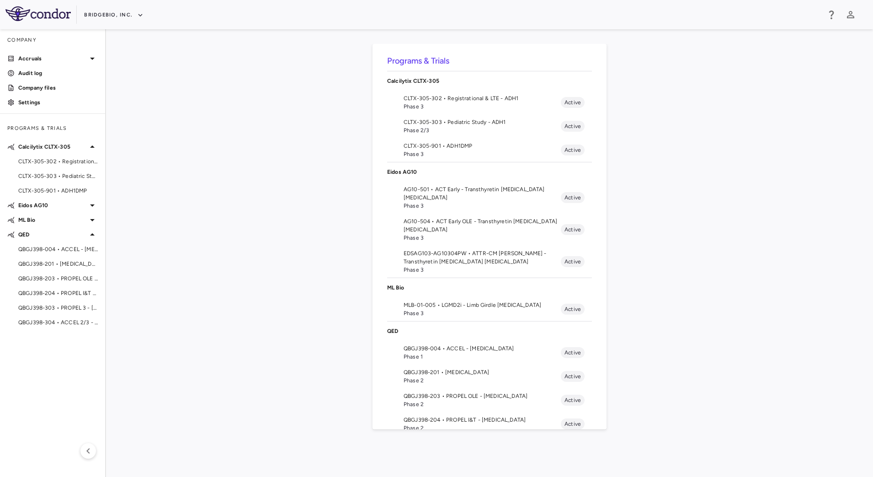
scroll to position [72, 0]
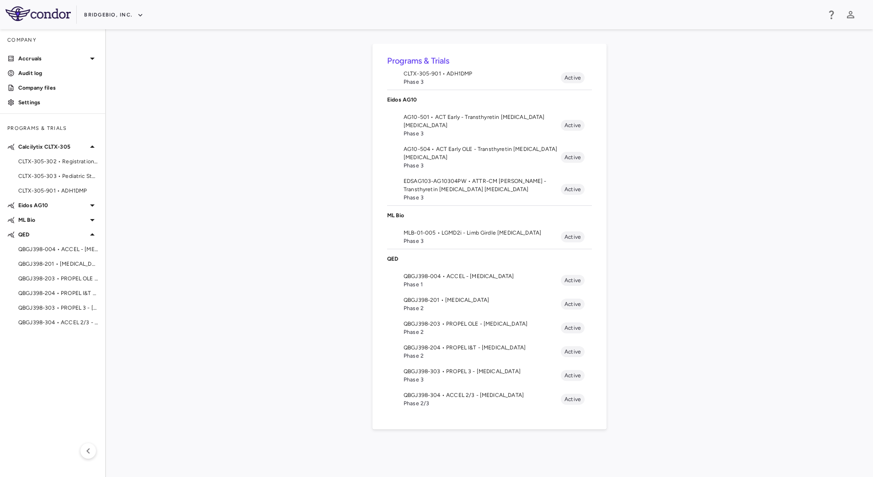
click at [464, 396] on span "QBGJ398-304 • ACCEL 2/3 - [MEDICAL_DATA]" at bounding box center [482, 395] width 157 height 8
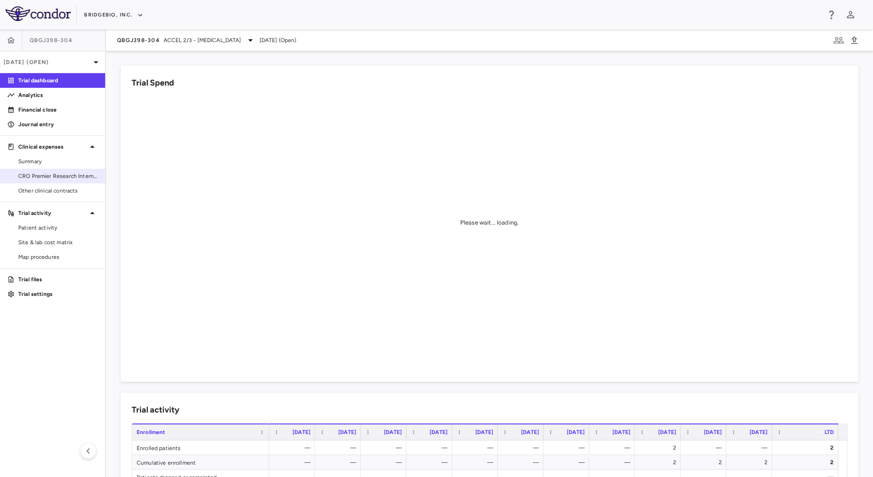
click at [49, 179] on span "CRO Premier Research International LLC" at bounding box center [58, 176] width 80 height 8
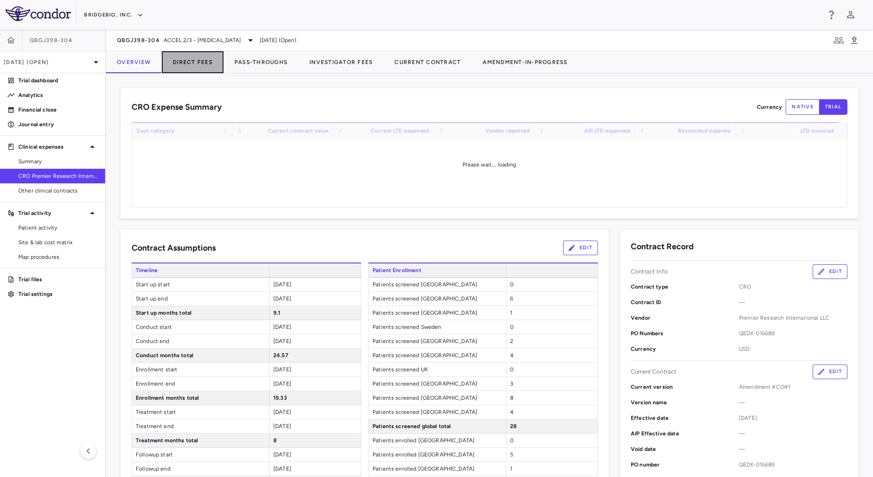
click at [196, 64] on button "Direct Fees" at bounding box center [193, 62] width 62 height 22
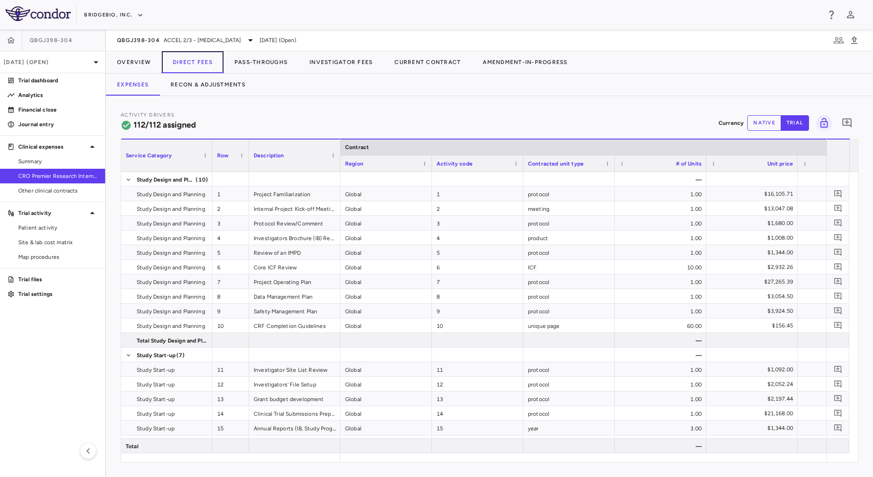
scroll to position [0, 131]
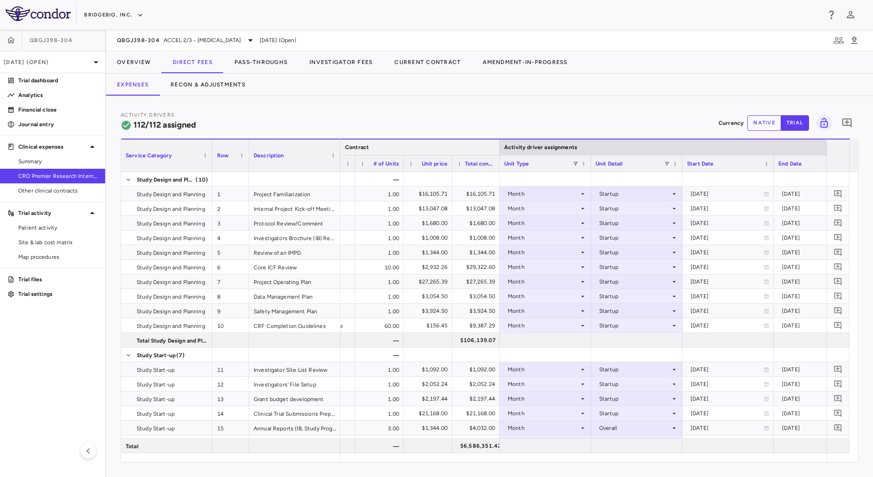
drag, startPoint x: 759, startPoint y: 142, endPoint x: 447, endPoint y: 175, distance: 313.5
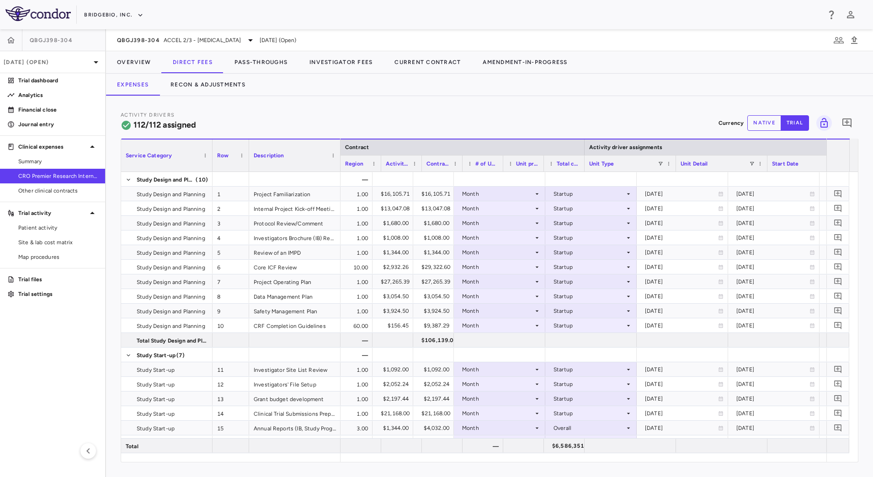
scroll to position [0, 0]
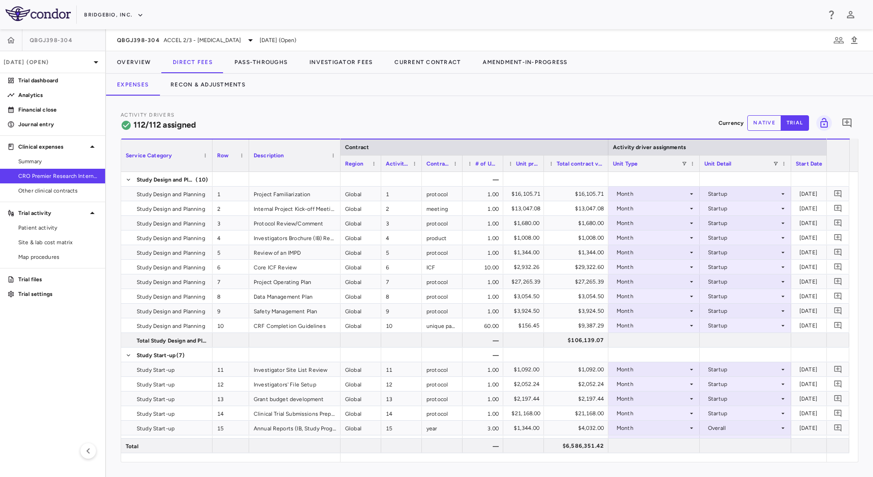
drag, startPoint x: 583, startPoint y: 157, endPoint x: 607, endPoint y: 161, distance: 24.1
click at [607, 161] on div at bounding box center [608, 163] width 4 height 16
click at [544, 158] on div "Total contract value" at bounding box center [576, 163] width 64 height 16
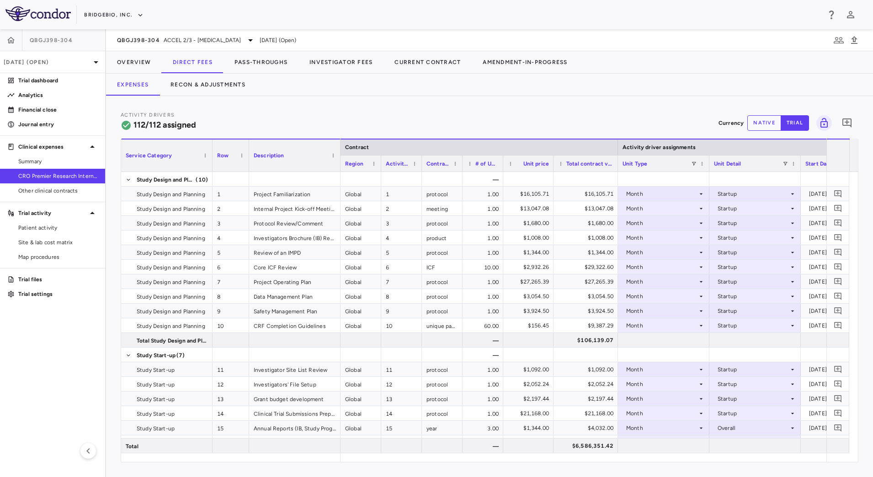
drag, startPoint x: 543, startPoint y: 158, endPoint x: 552, endPoint y: 161, distance: 10.0
click at [552, 161] on div at bounding box center [553, 163] width 4 height 16
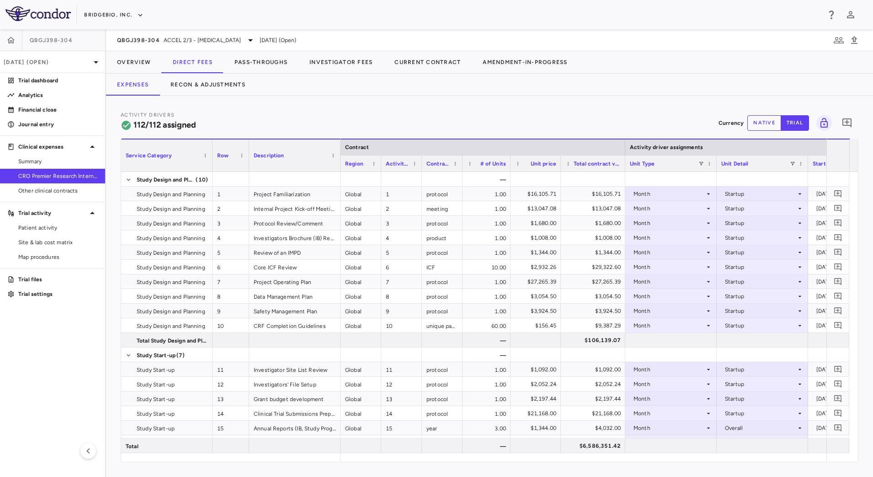
drag, startPoint x: 502, startPoint y: 159, endPoint x: 508, endPoint y: 164, distance: 7.8
click at [508, 164] on div at bounding box center [510, 163] width 4 height 16
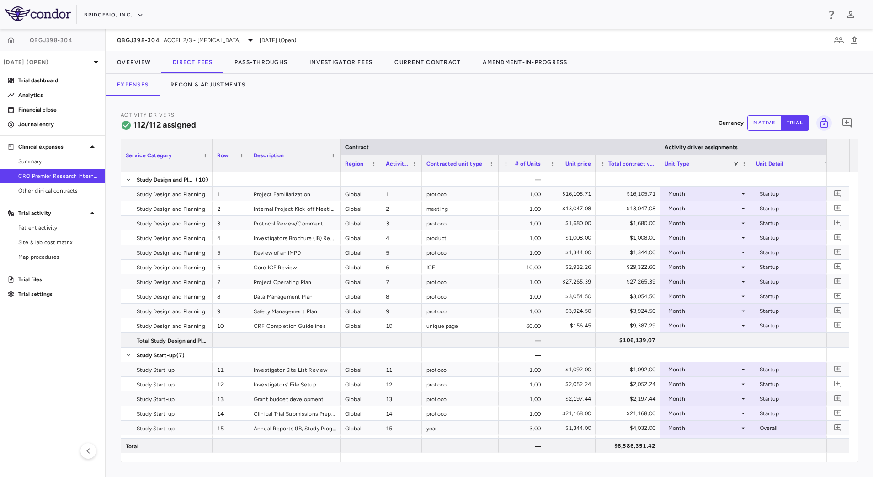
drag, startPoint x: 462, startPoint y: 159, endPoint x: 498, endPoint y: 166, distance: 36.8
click at [498, 166] on div at bounding box center [498, 163] width 4 height 16
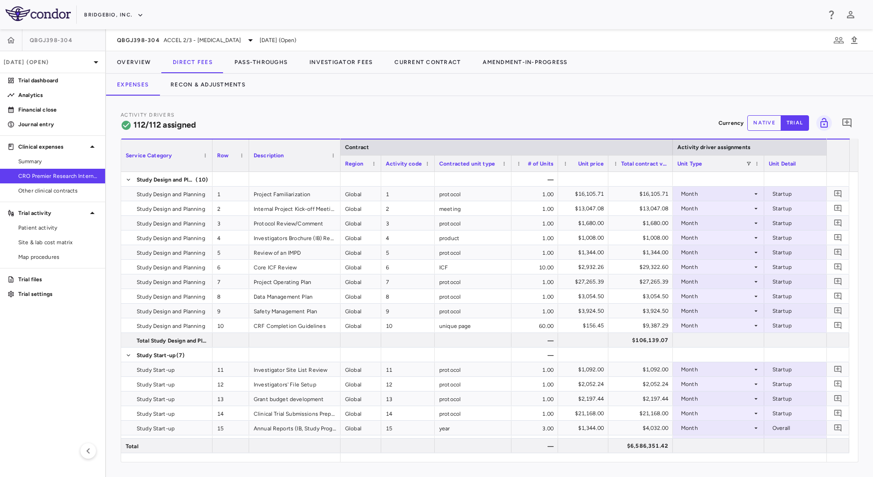
drag, startPoint x: 421, startPoint y: 161, endPoint x: 433, endPoint y: 163, distance: 12.9
click at [433, 163] on div at bounding box center [434, 163] width 4 height 16
click at [28, 94] on p "Analytics" at bounding box center [58, 95] width 80 height 8
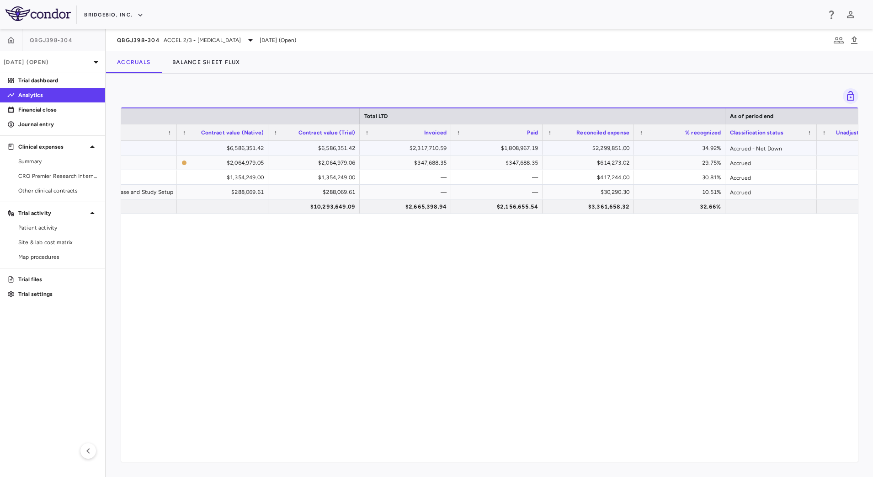
click at [568, 147] on div "$2,299,851.00" at bounding box center [590, 148] width 79 height 15
click at [668, 149] on div "34.92%" at bounding box center [681, 148] width 79 height 15
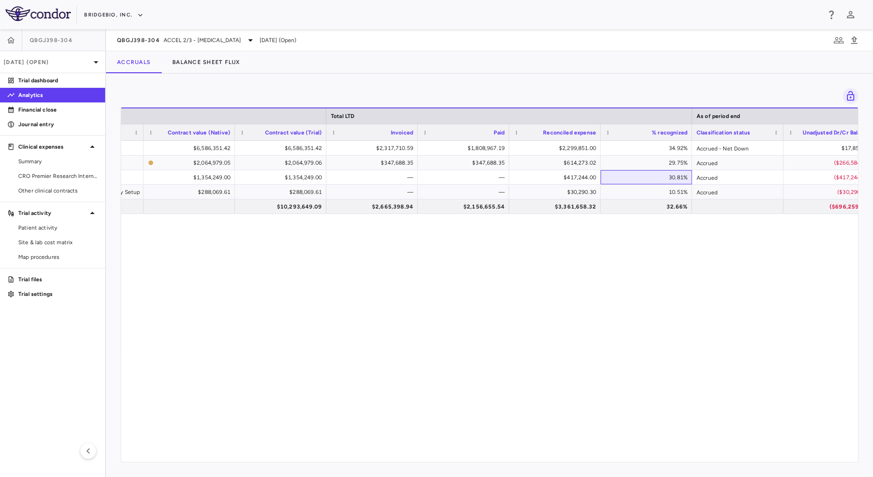
scroll to position [0, 539]
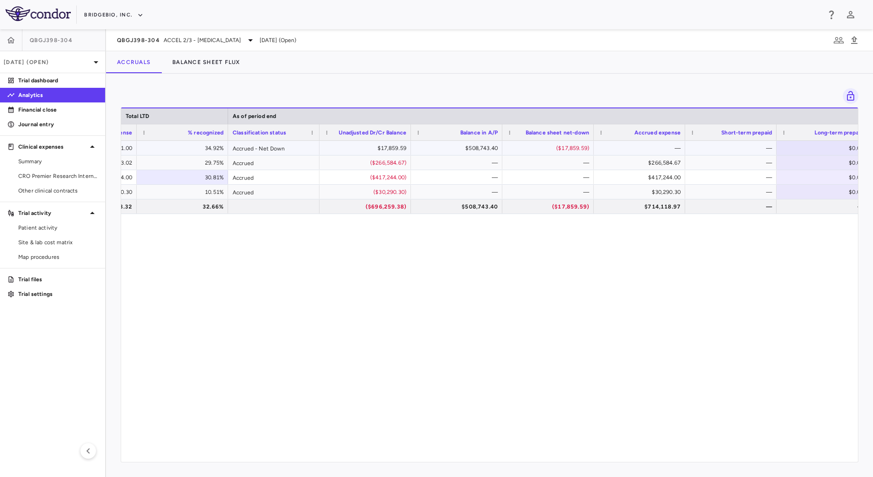
click at [347, 149] on div "$17,859.59" at bounding box center [367, 148] width 79 height 15
click at [448, 149] on div "$508,743.40" at bounding box center [458, 148] width 79 height 15
click at [529, 146] on div "($17,859.59)" at bounding box center [550, 148] width 79 height 15
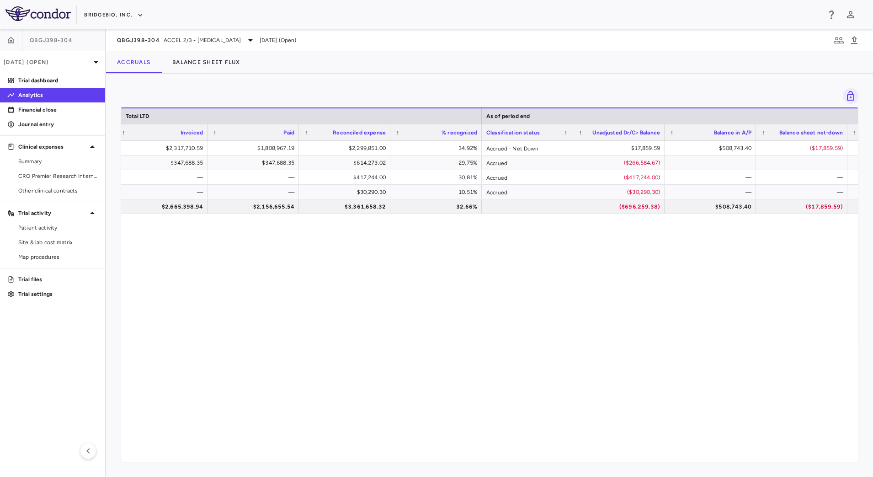
scroll to position [0, 558]
